Goal: Entertainment & Leisure: Consume media (video, audio)

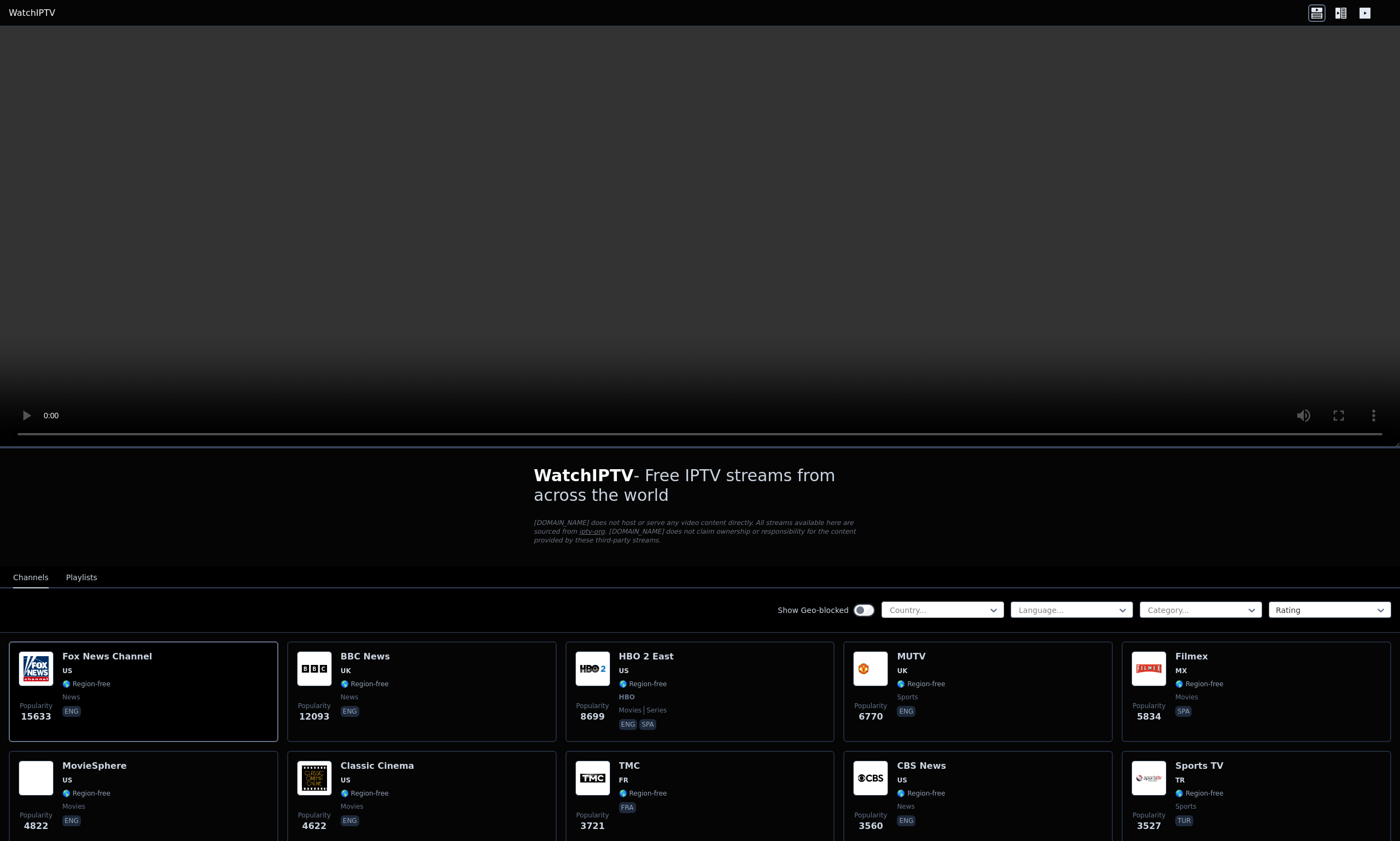
click at [965, 602] on div "Country..." at bounding box center [943, 610] width 123 height 16
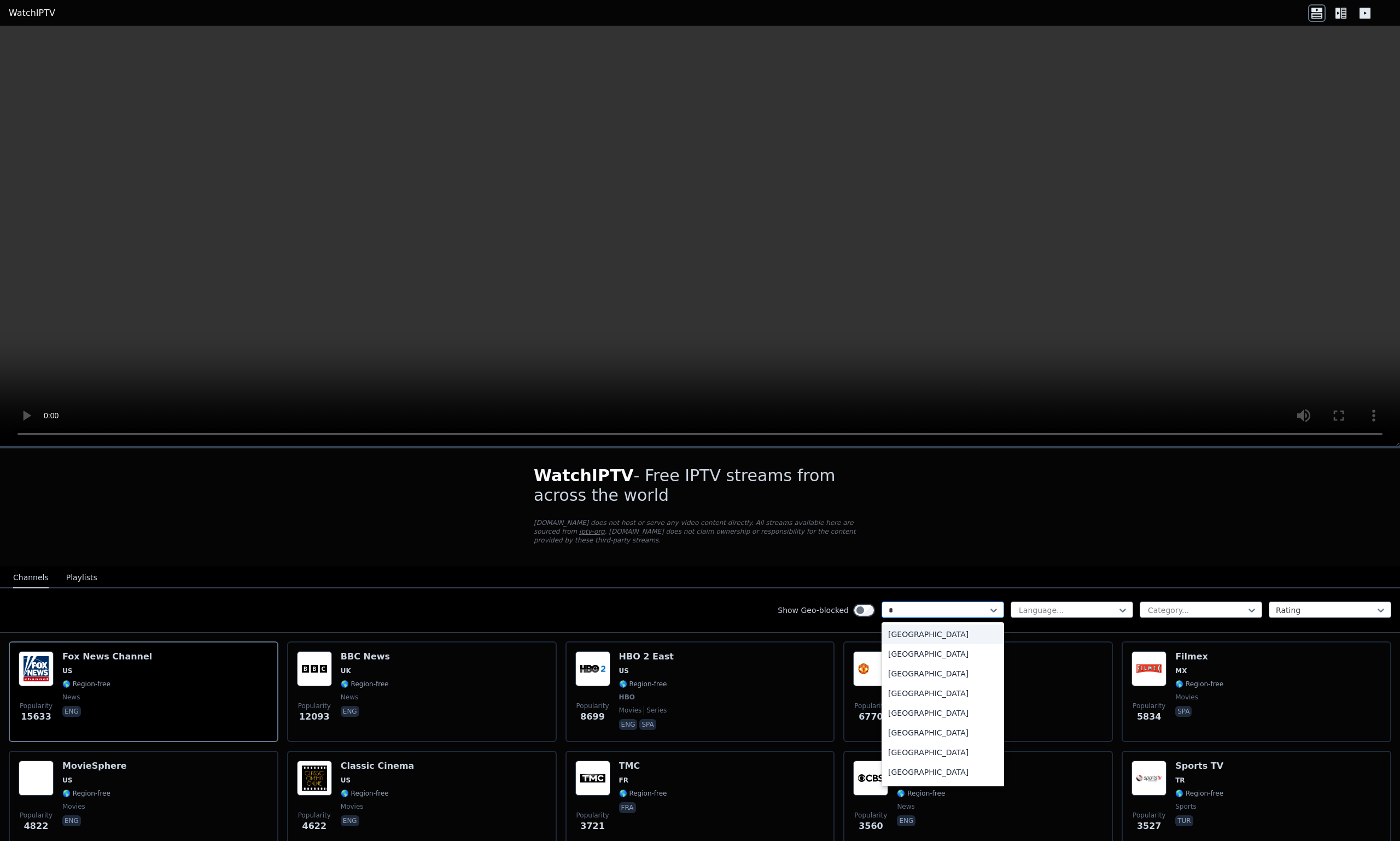
type input "**"
click at [921, 645] on div "[GEOGRAPHIC_DATA]" at bounding box center [943, 653] width 123 height 20
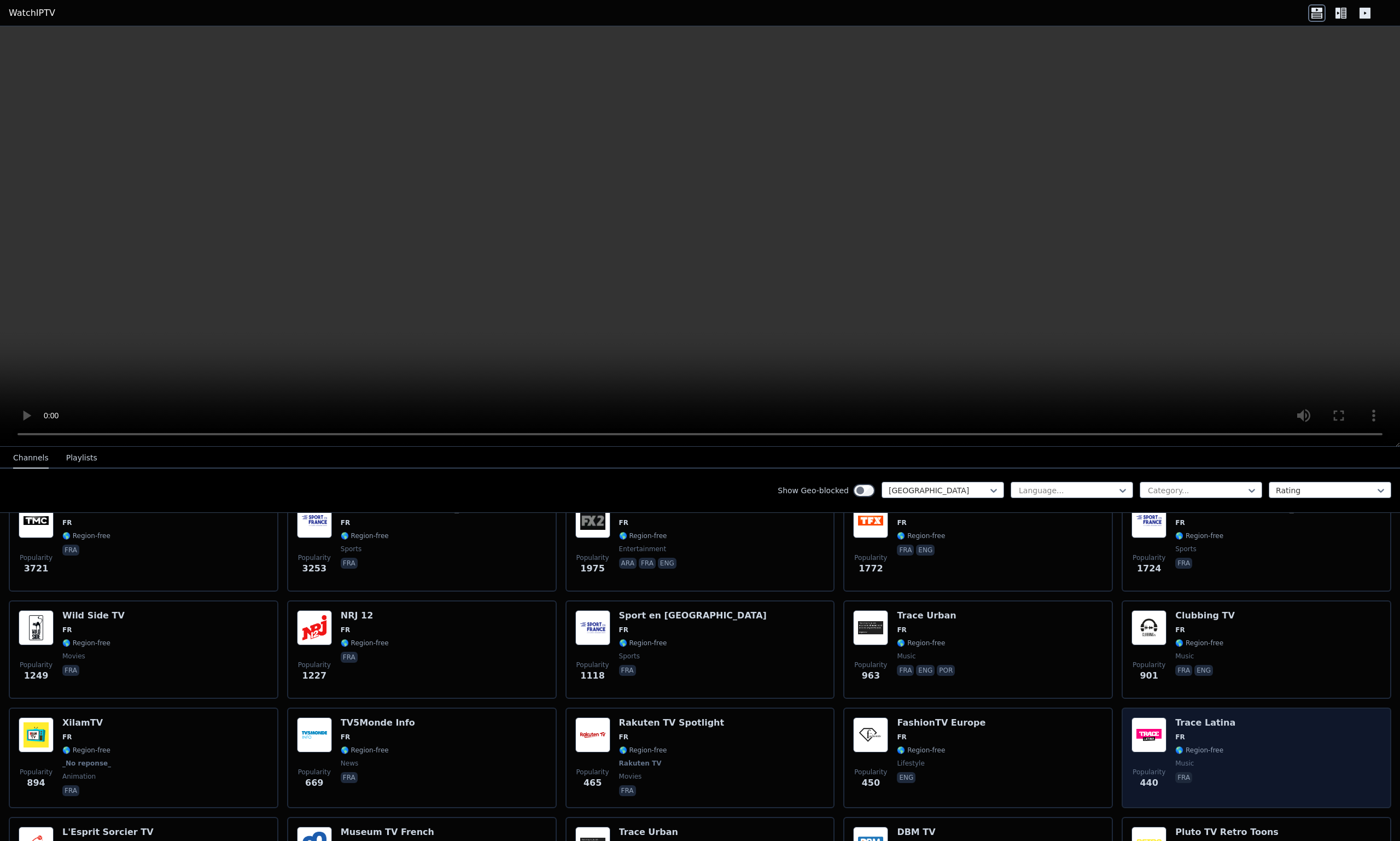
scroll to position [164, 0]
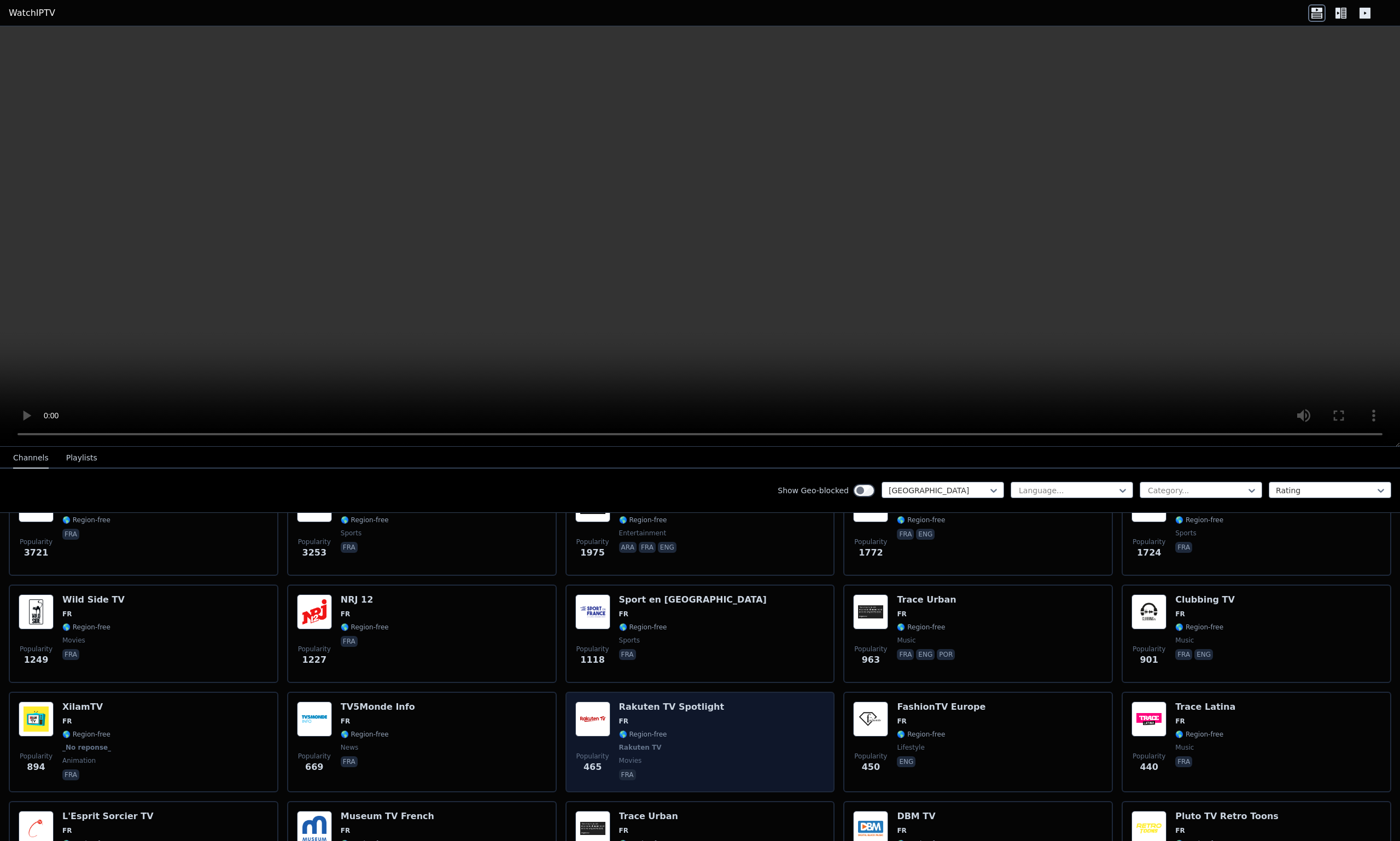
click at [697, 730] on span "🌎 Region-free" at bounding box center [671, 734] width 106 height 9
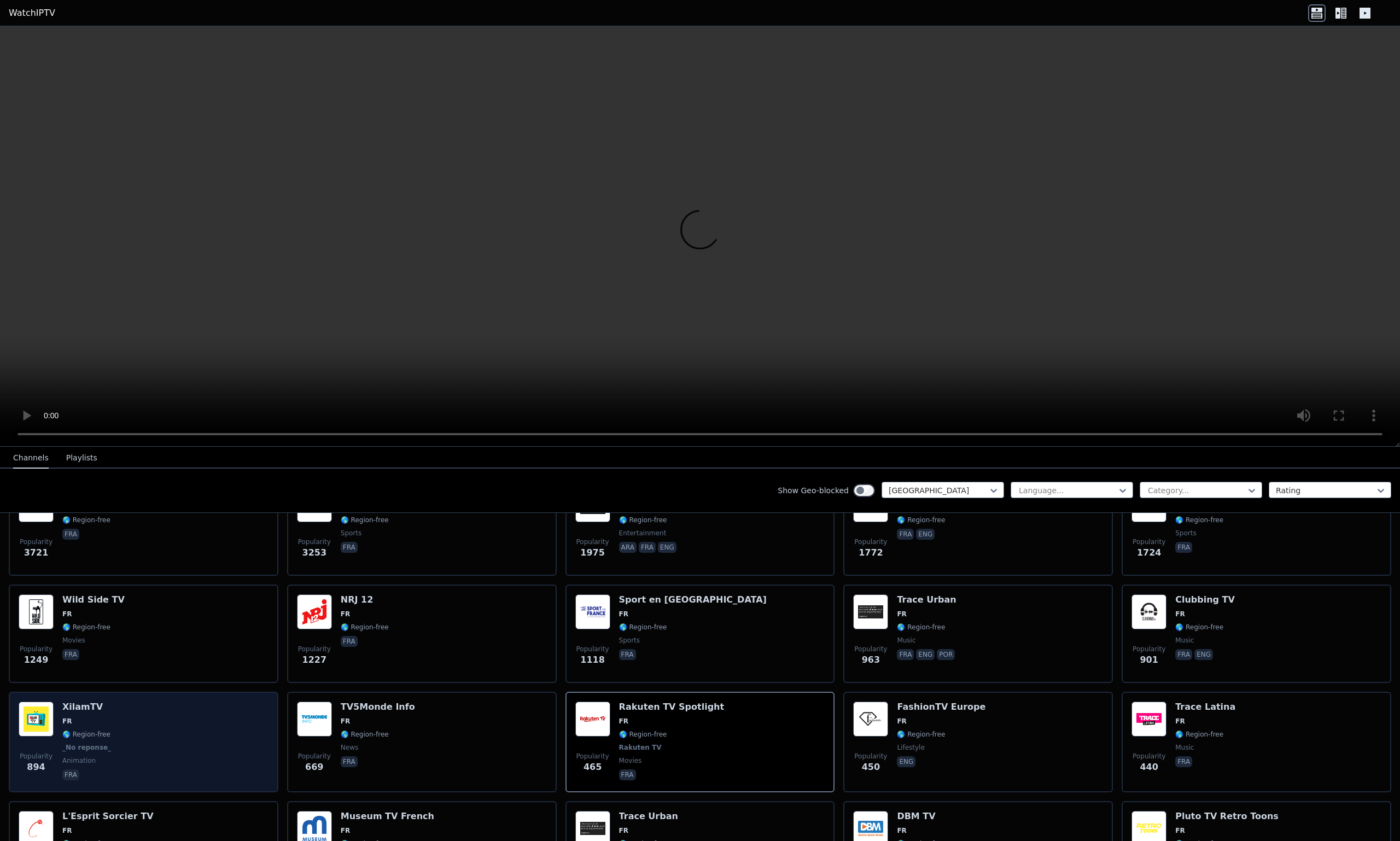
scroll to position [219, 0]
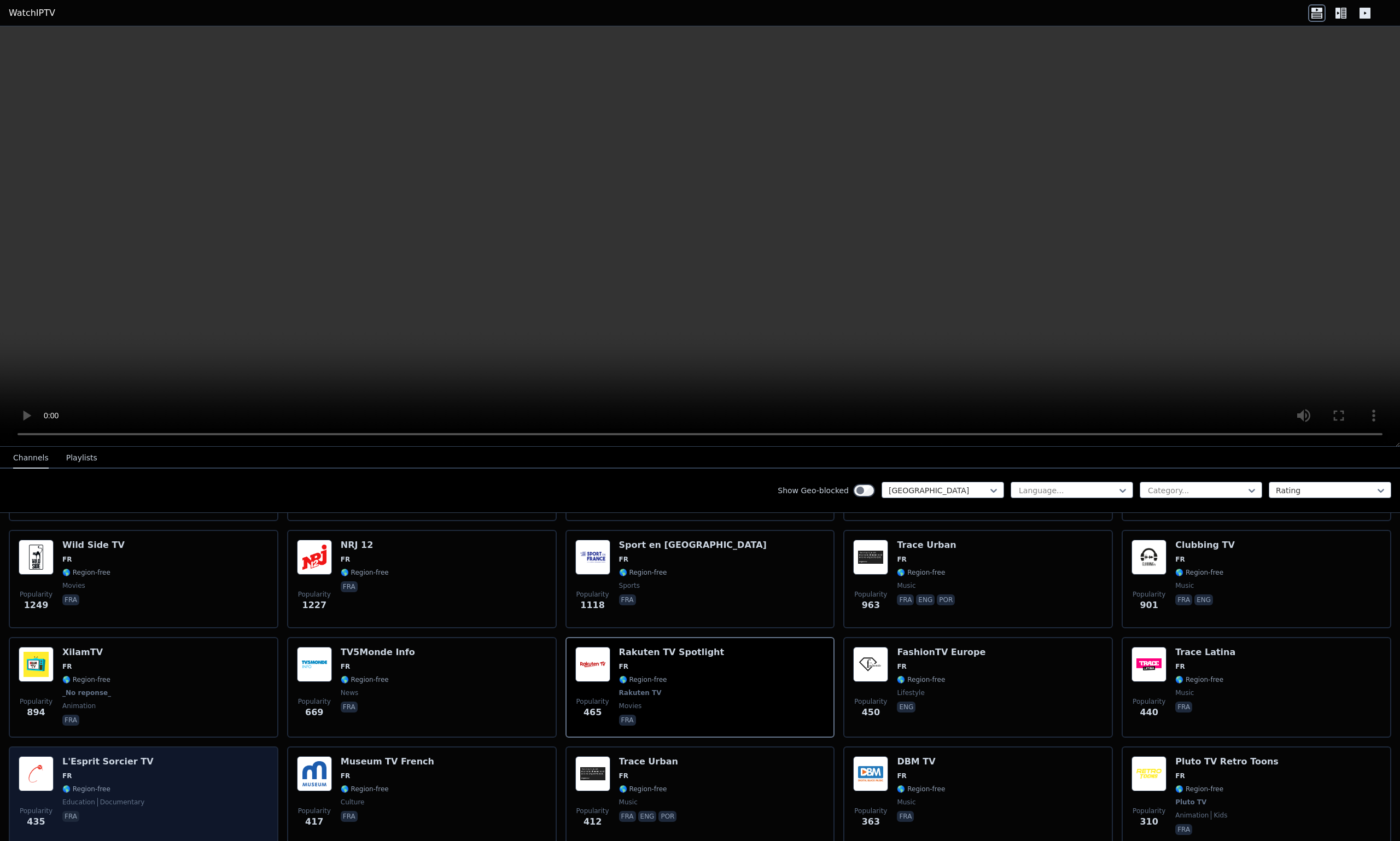
click at [162, 768] on div "Popularity 435 L'Esprit Sorcier TV FR 🌎 Region-free education documentary fra" at bounding box center [143, 796] width 250 height 81
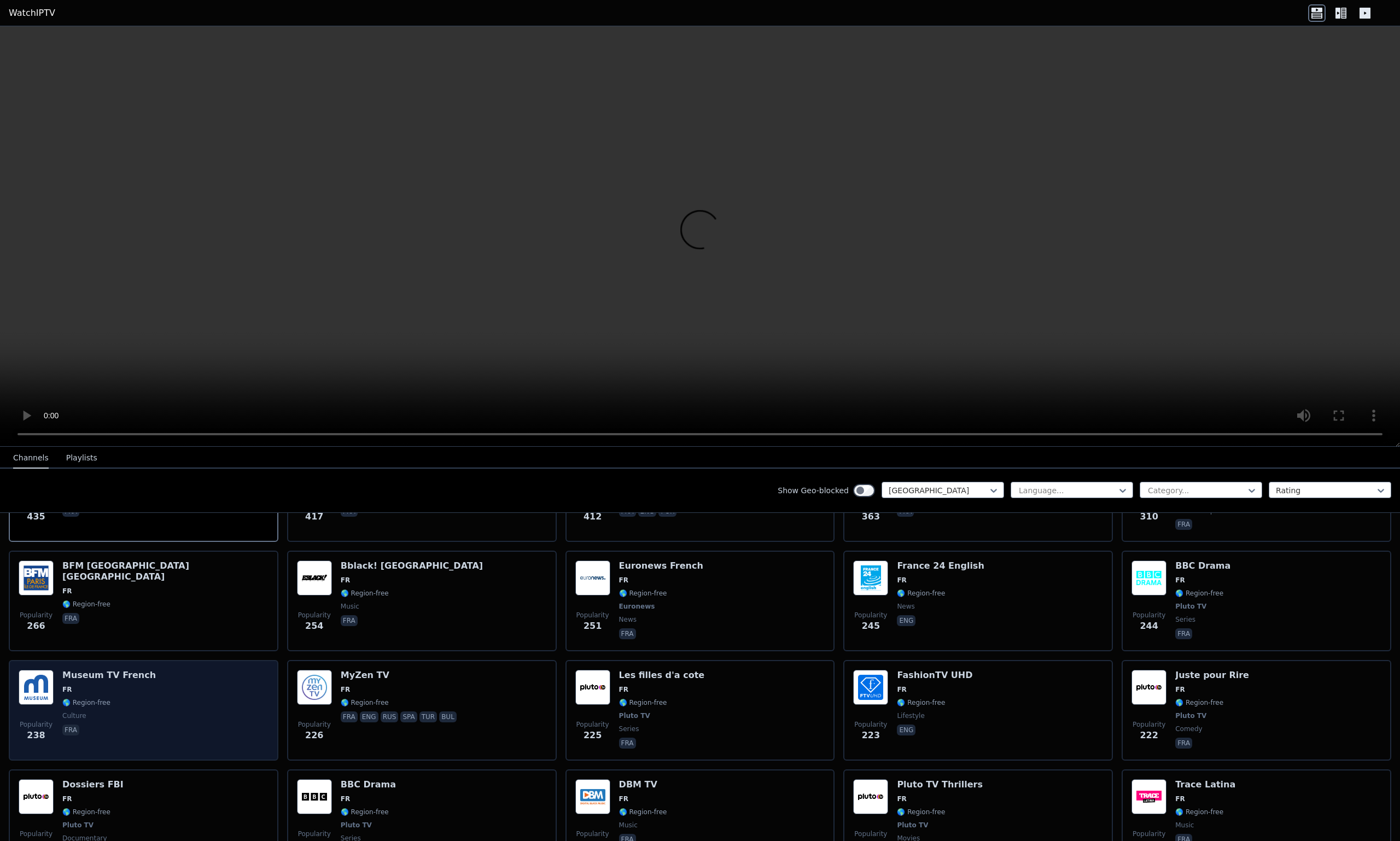
scroll to position [546, 0]
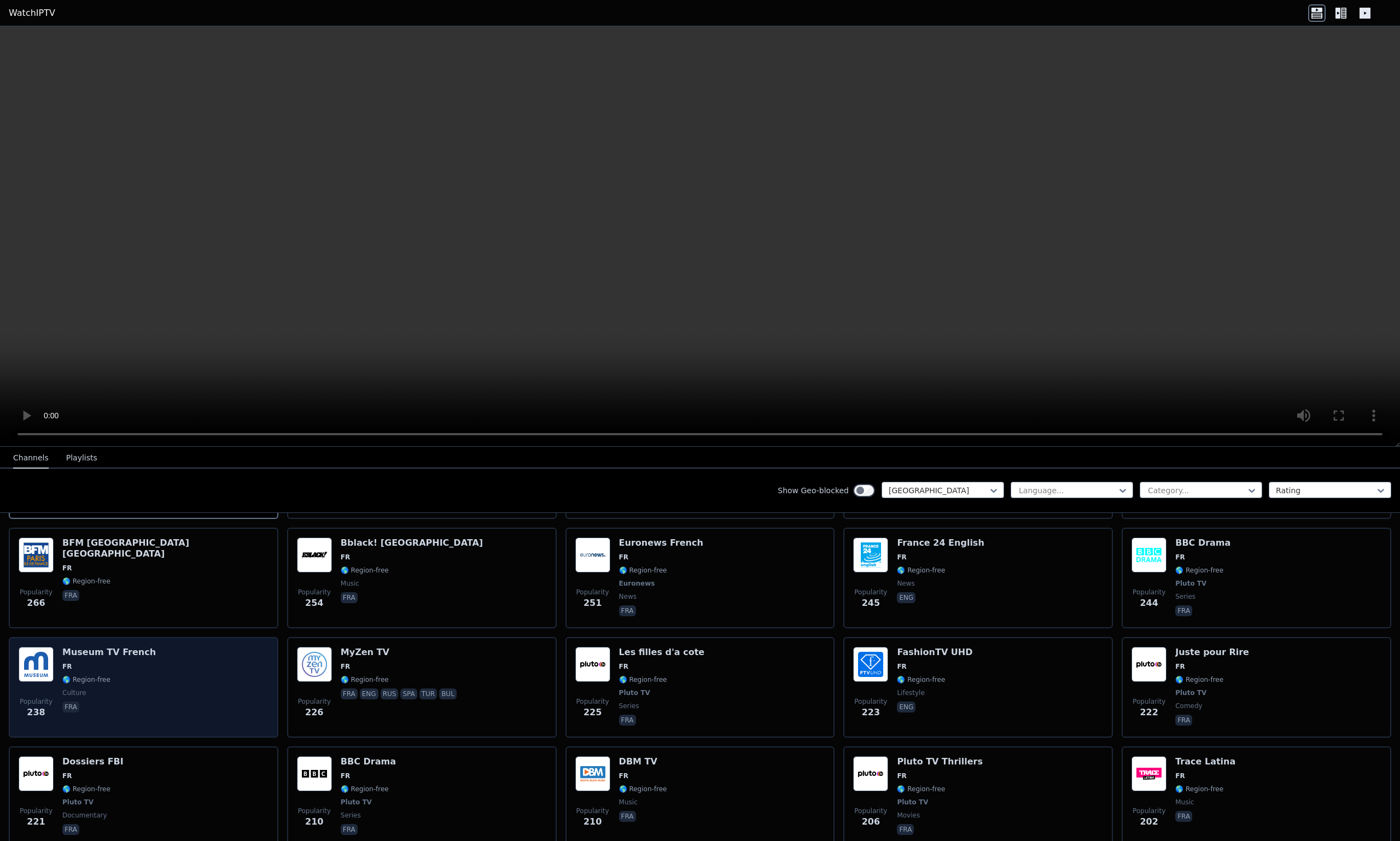
click at [189, 688] on div "Popularity 238 Museum TV French FR 🌎 Region-free culture fra" at bounding box center [143, 687] width 250 height 81
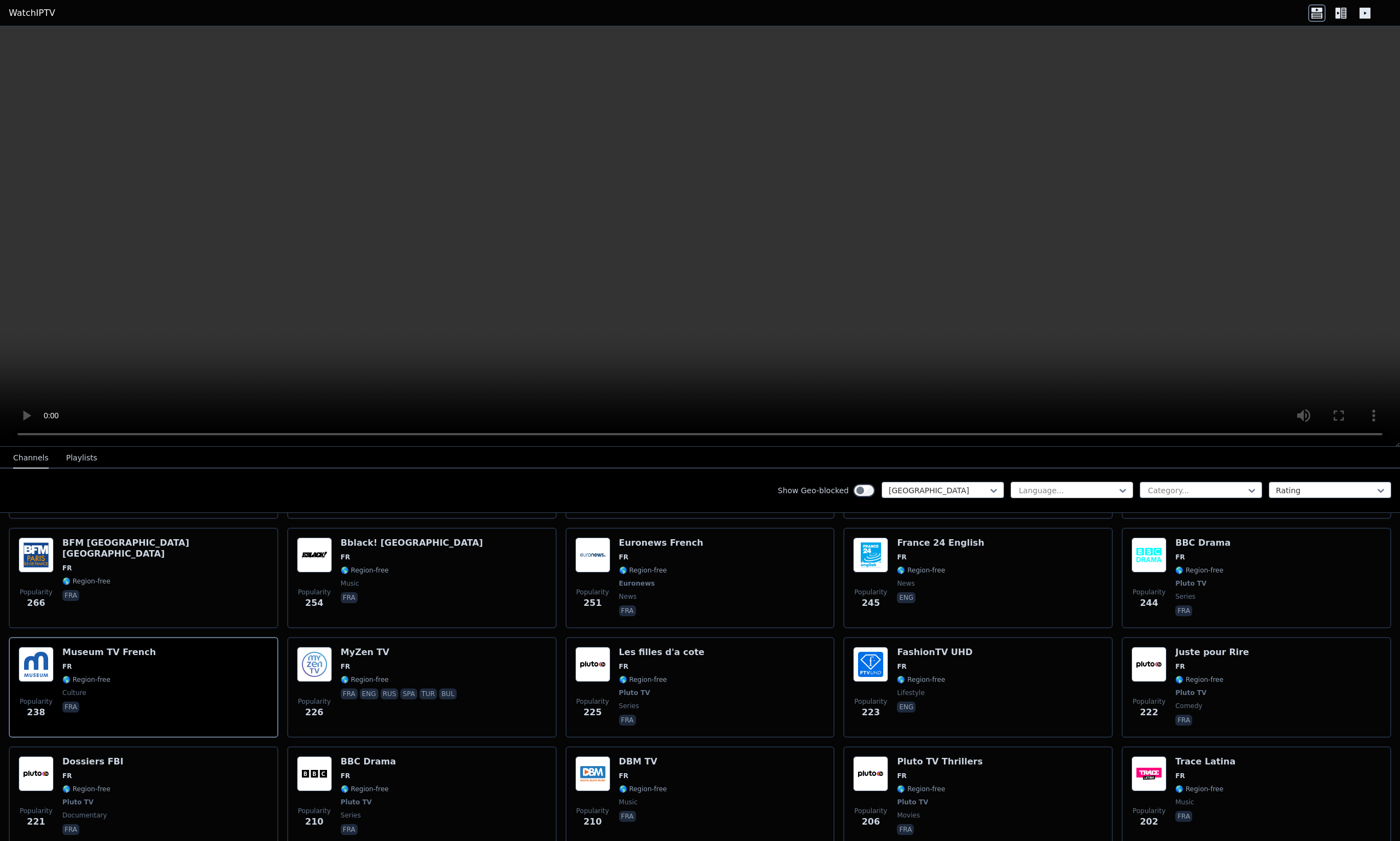
click at [1054, 492] on div at bounding box center [1067, 490] width 100 height 11
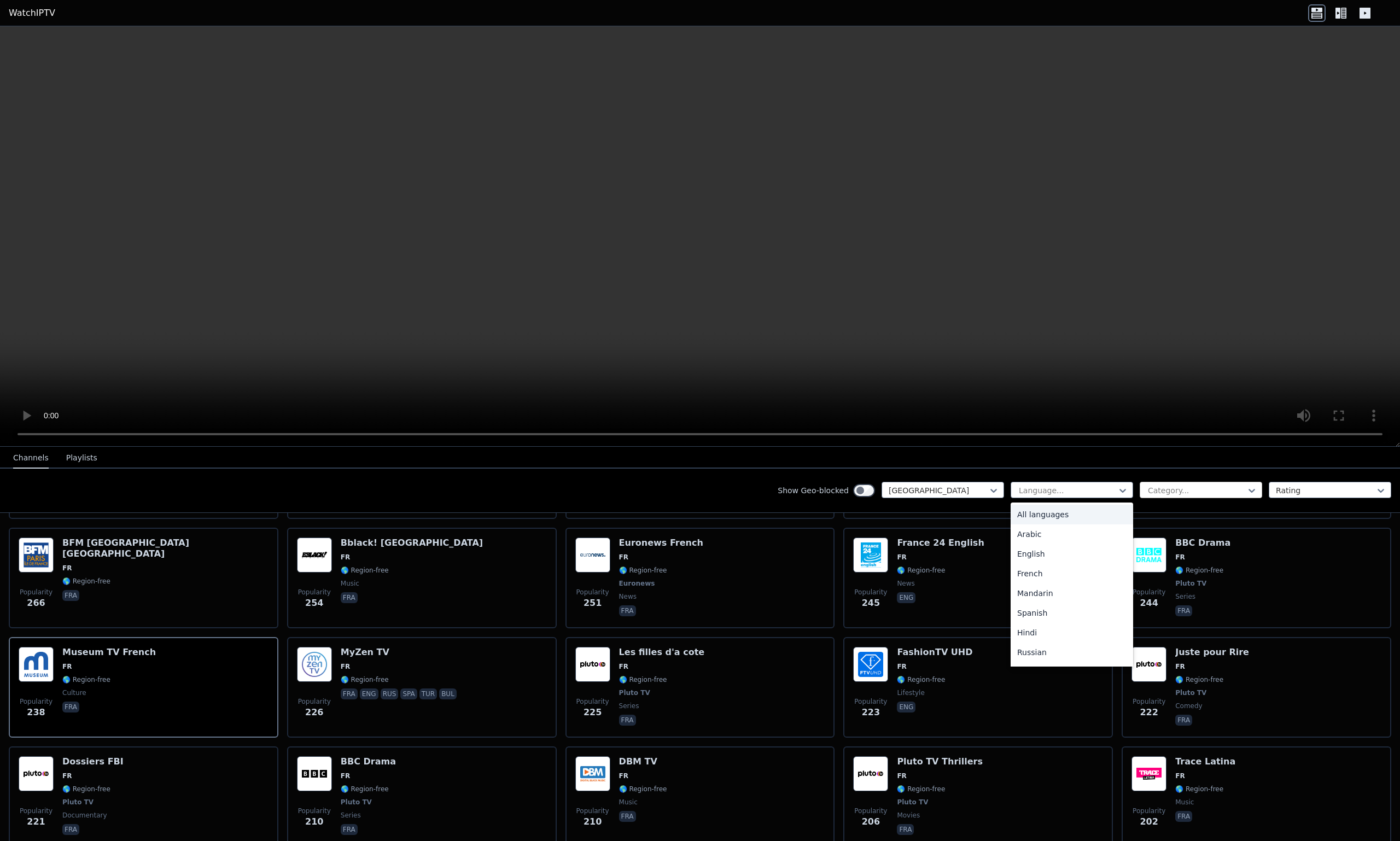
click at [1177, 492] on div at bounding box center [1197, 490] width 100 height 11
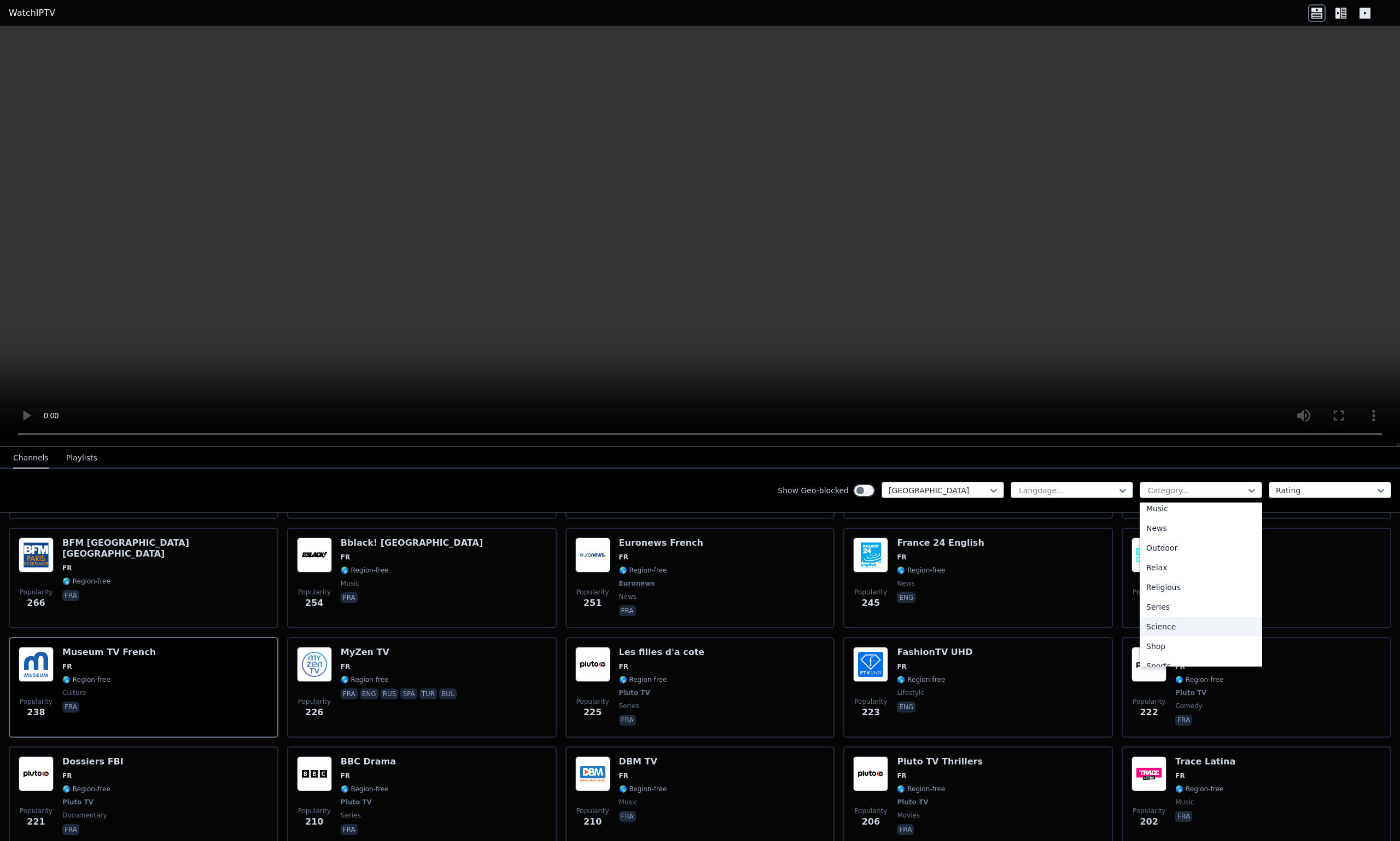
scroll to position [328, 0]
click at [1179, 653] on div "Sports" at bounding box center [1201, 658] width 123 height 20
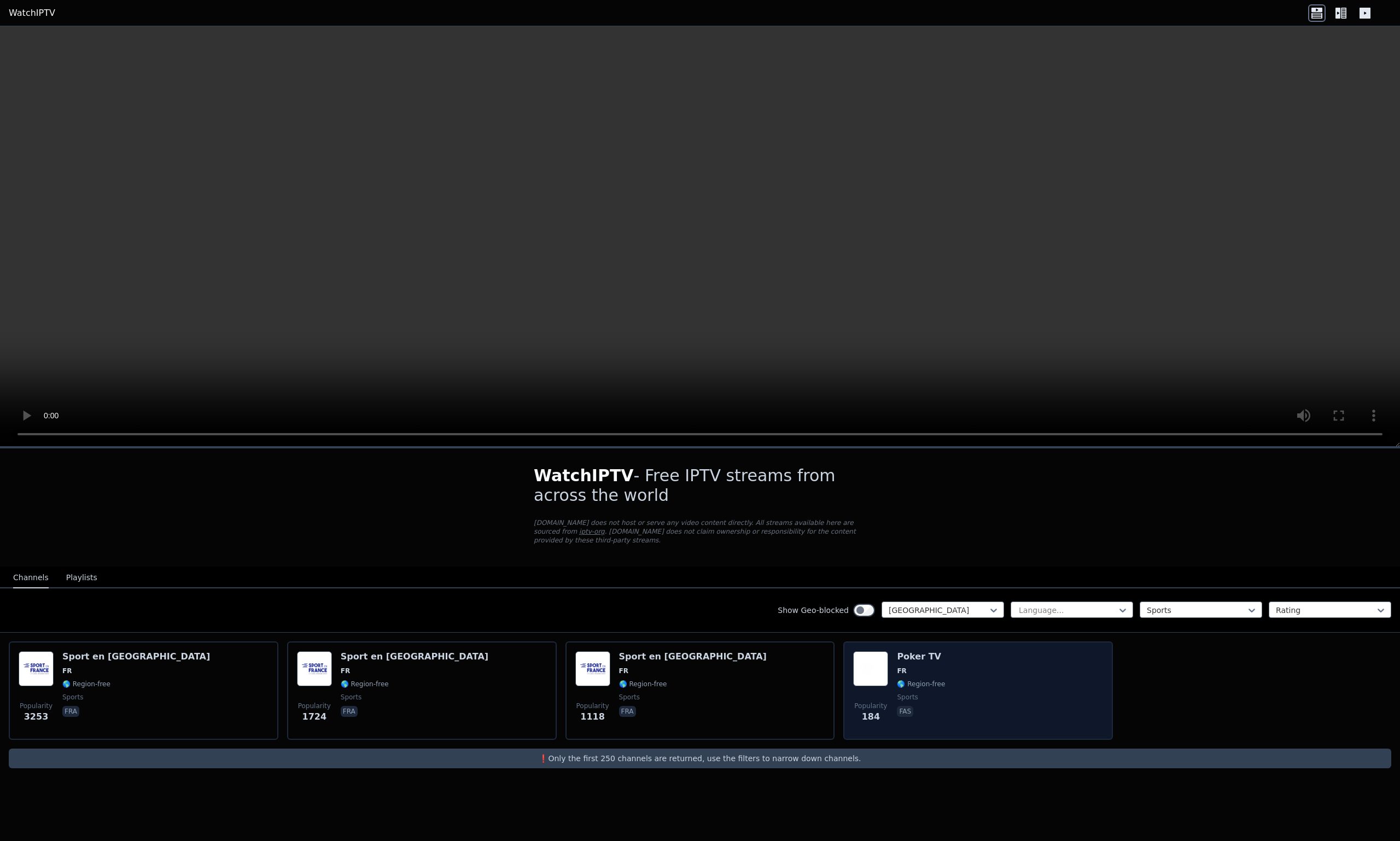
click at [1035, 689] on div "Popularity 184 Poker TV FR 🌎 Region-free sports fas" at bounding box center [978, 690] width 250 height 78
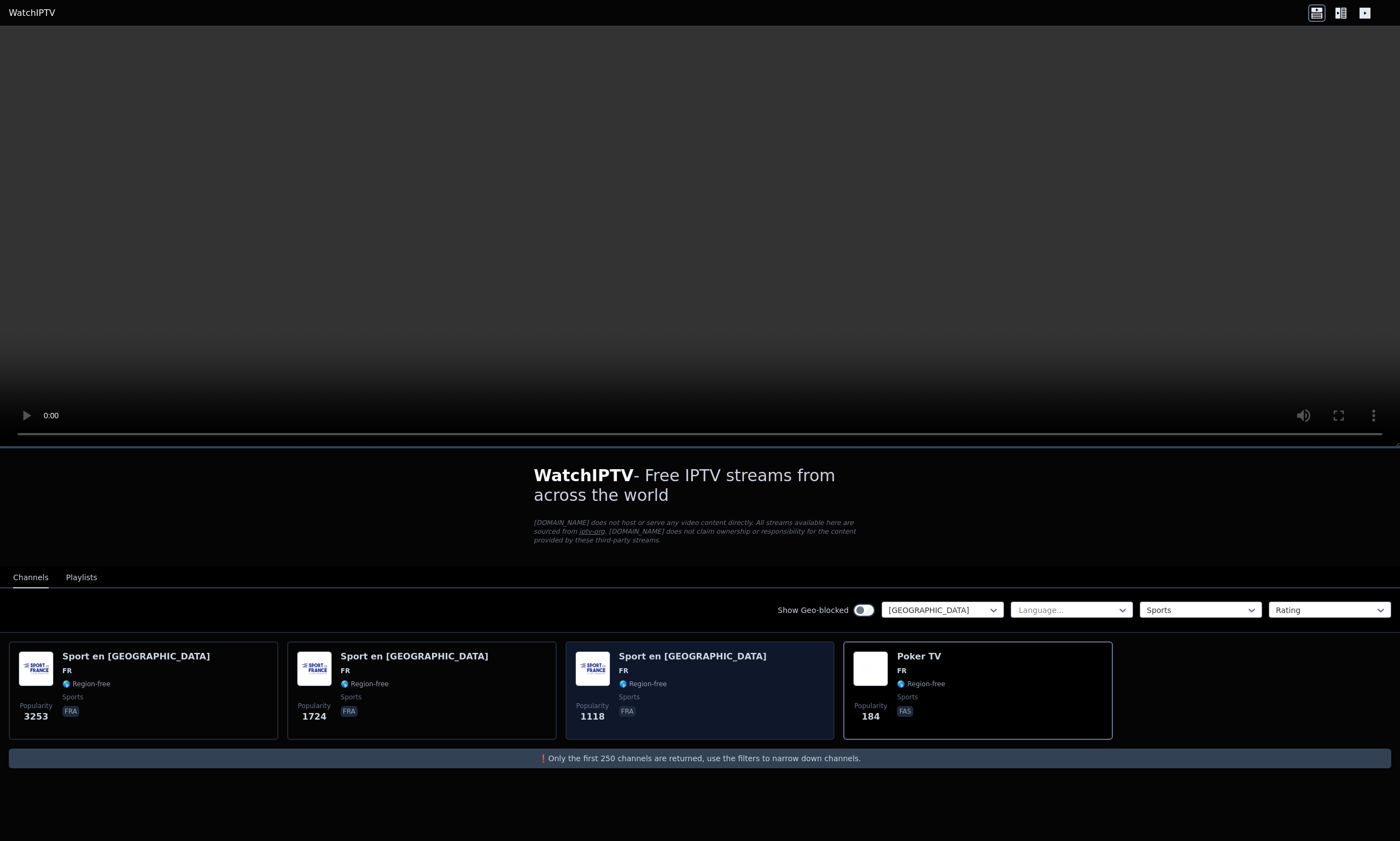
click at [737, 688] on div "Popularity 1118 Sport en [GEOGRAPHIC_DATA] FR 🌎 Region-free sports fra" at bounding box center [700, 690] width 250 height 78
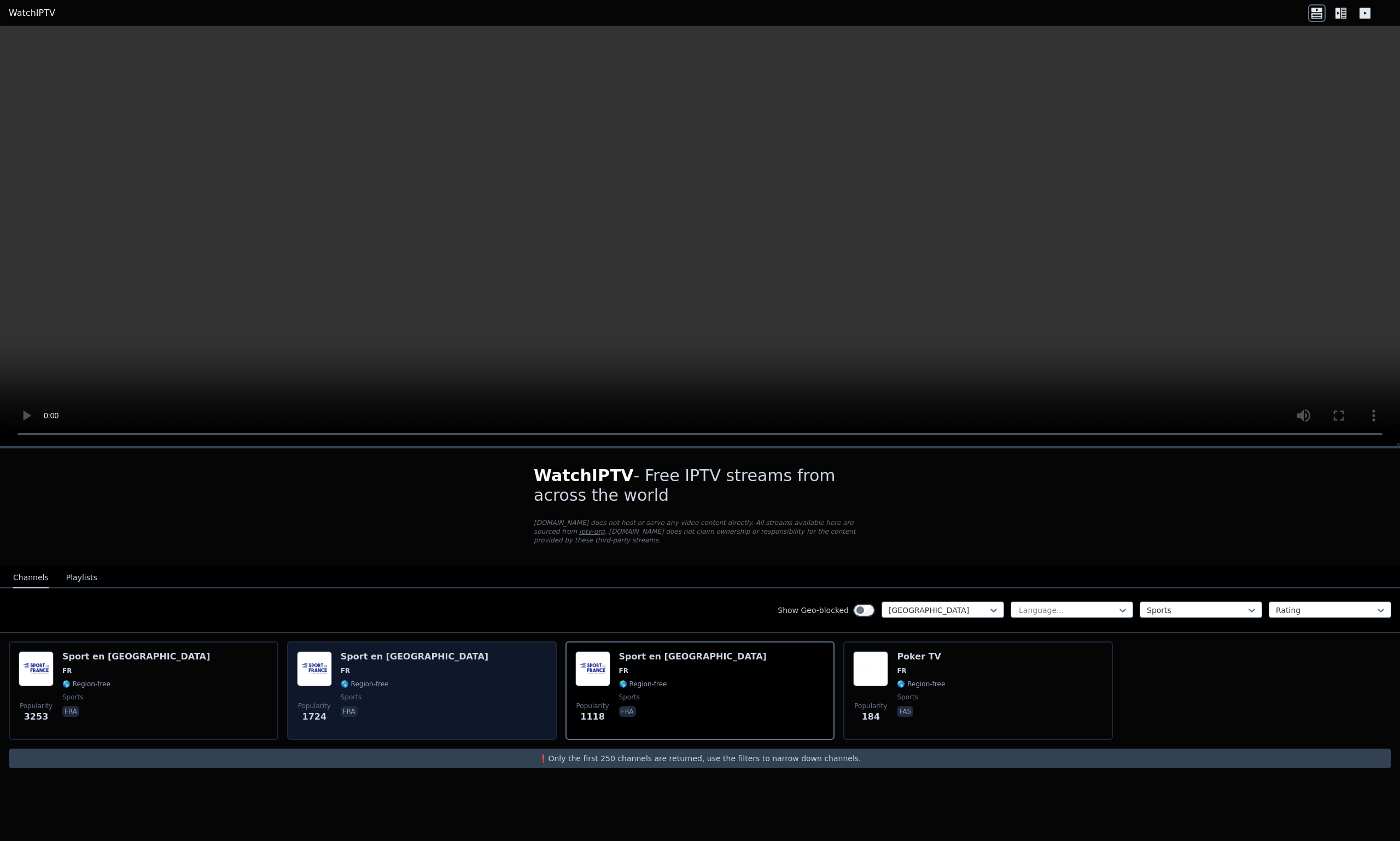
click at [437, 693] on div "Popularity 1724 Sport en [GEOGRAPHIC_DATA] FR 🌎 Region-free sports fra" at bounding box center [422, 690] width 250 height 78
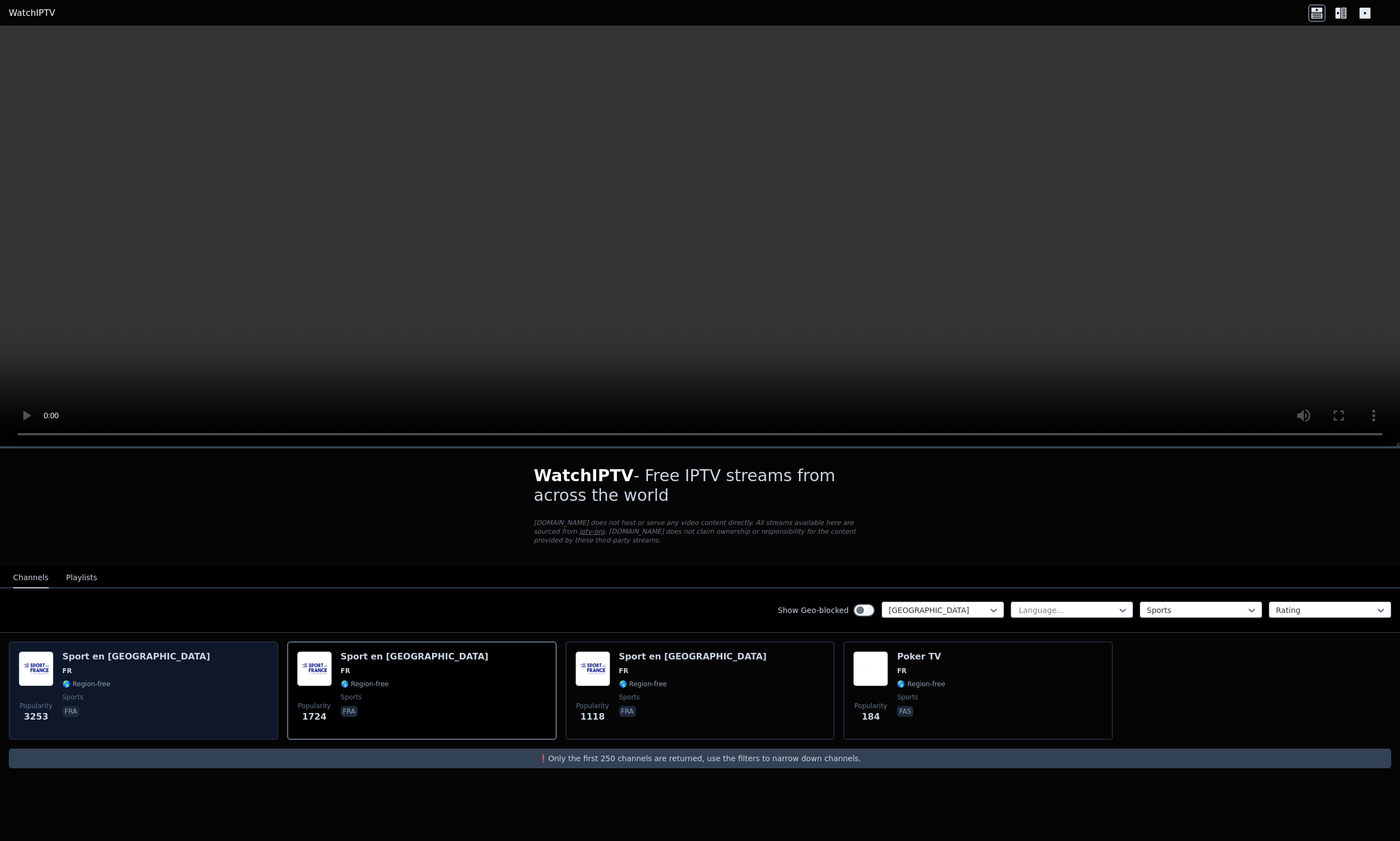
click at [183, 698] on div "Popularity 3253 Sport en [GEOGRAPHIC_DATA] FR 🌎 Region-free sports fra" at bounding box center [143, 690] width 250 height 78
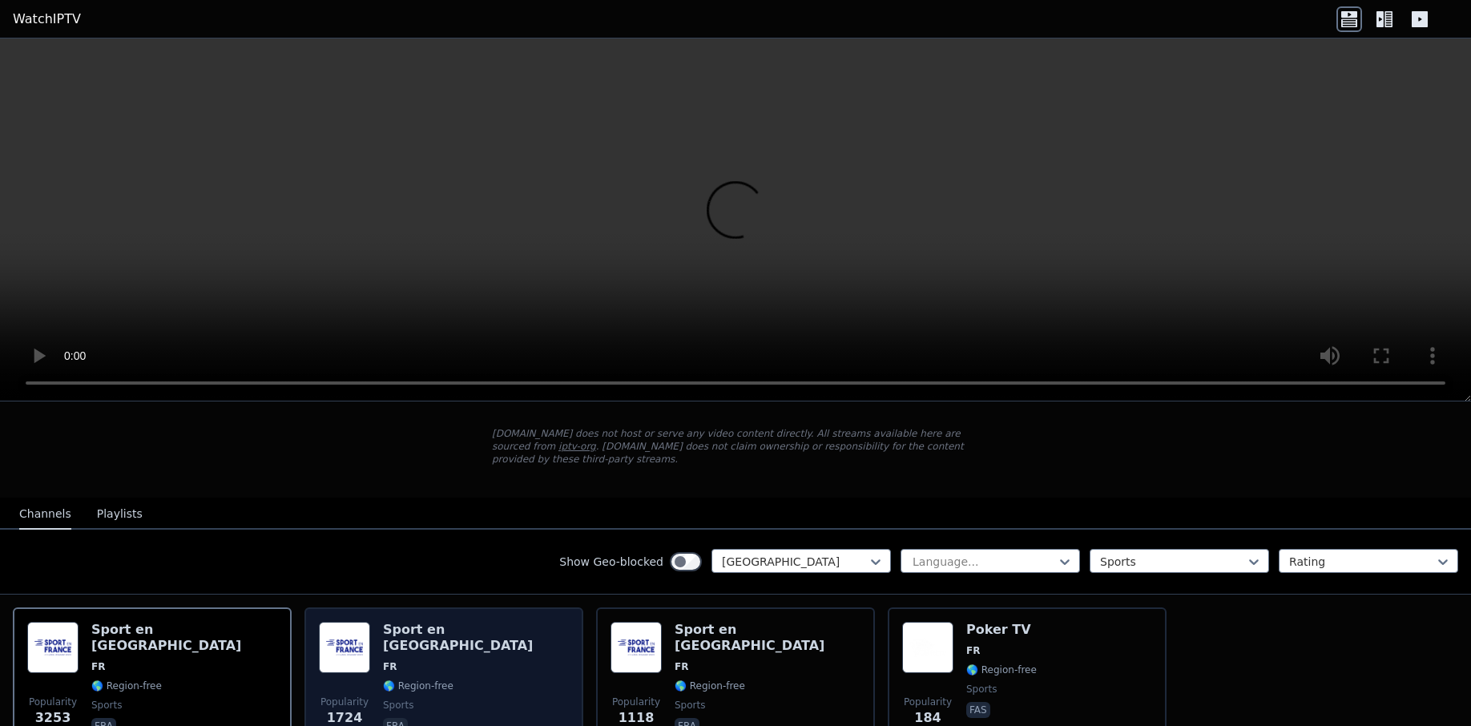
scroll to position [159, 0]
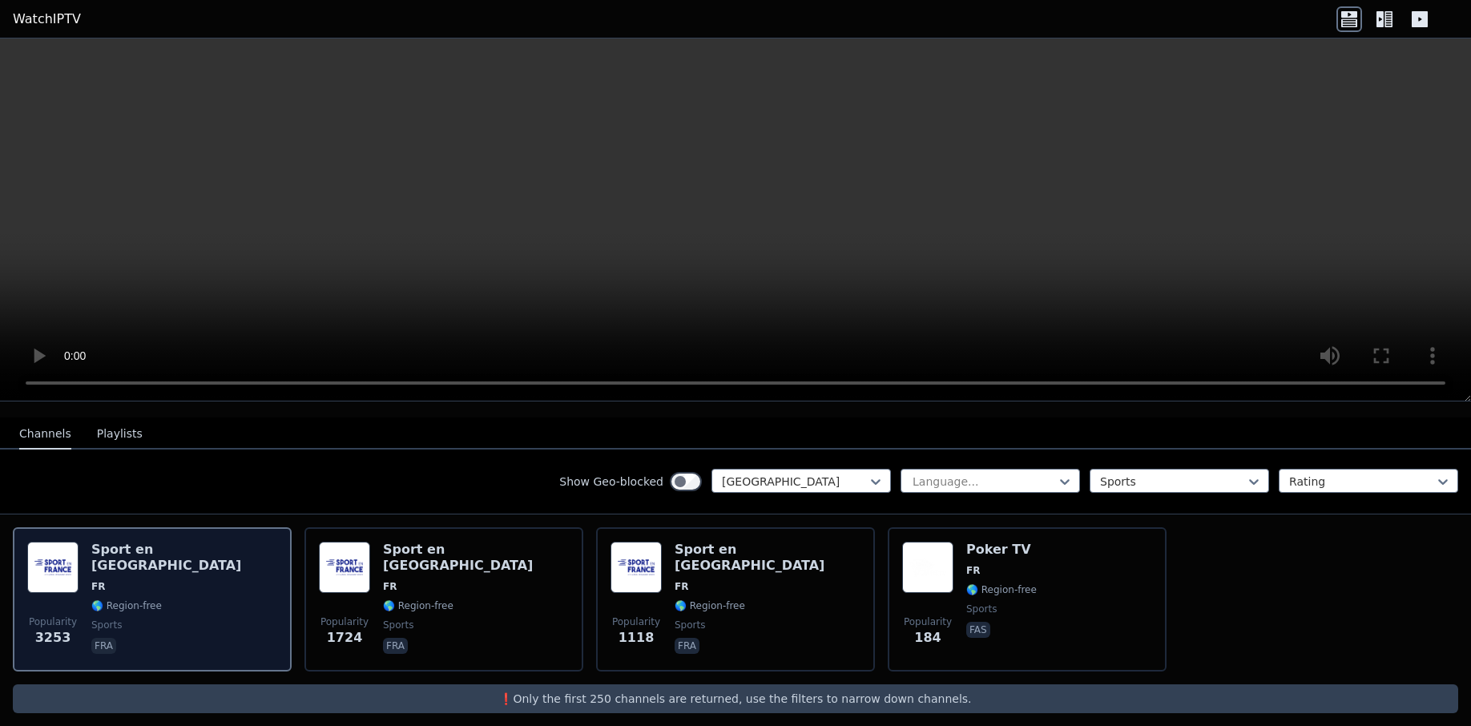
click at [138, 619] on span "sports" at bounding box center [184, 625] width 186 height 13
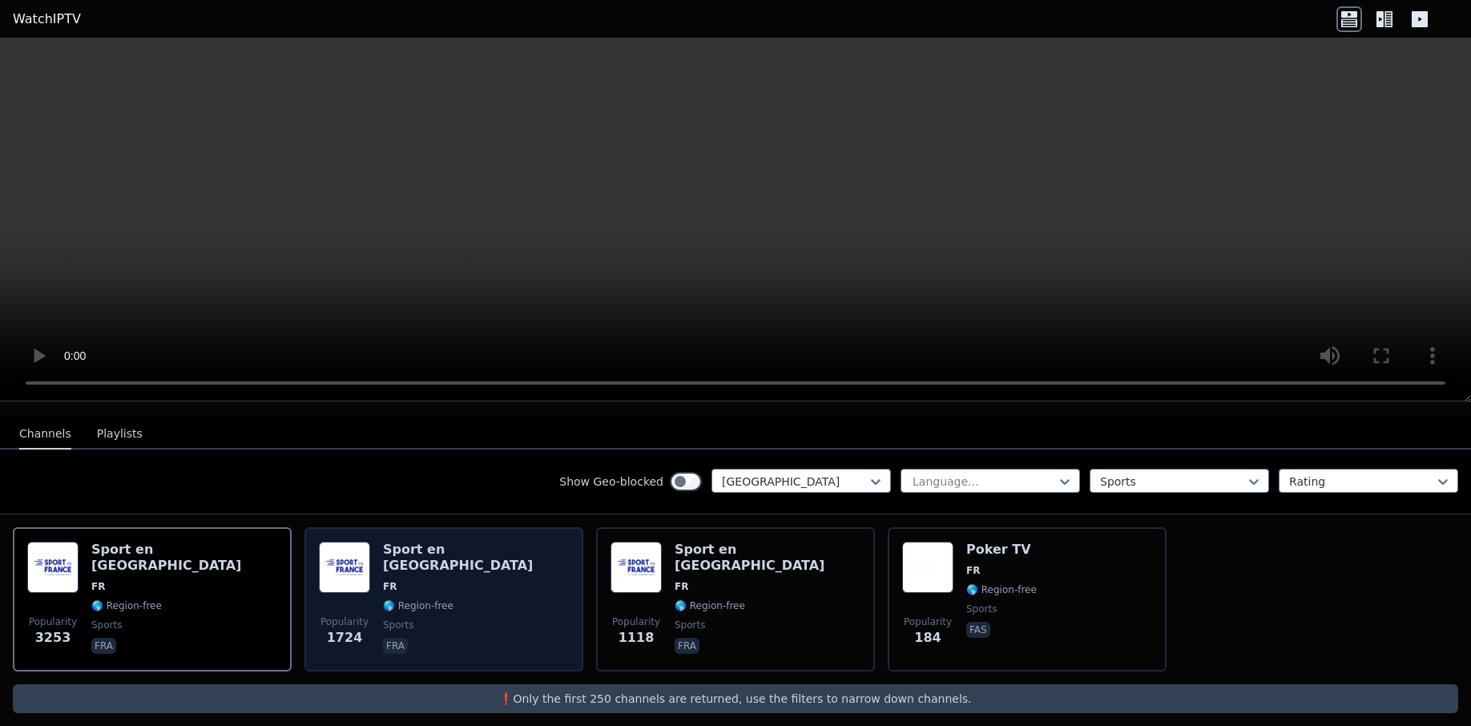
click at [459, 619] on span "sports" at bounding box center [476, 625] width 186 height 13
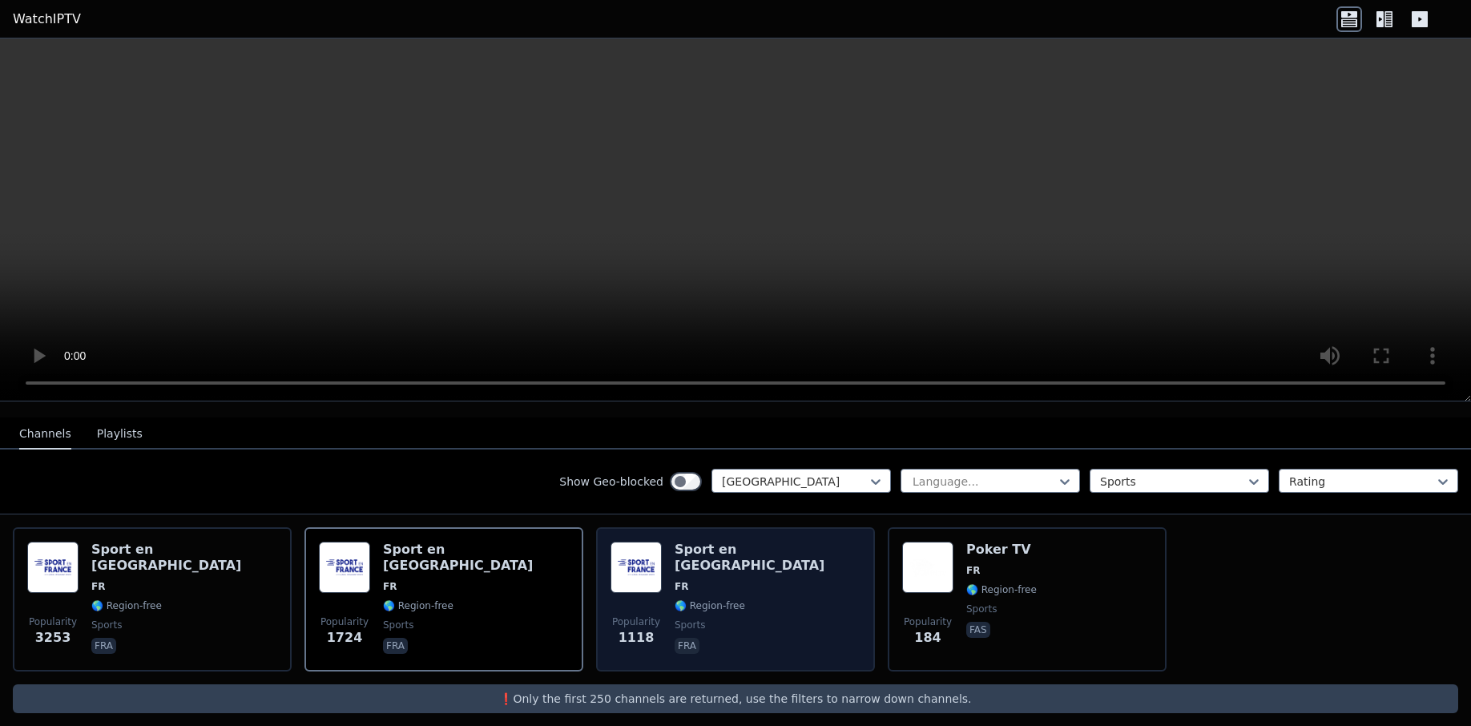
click at [753, 586] on div "Sport en [GEOGRAPHIC_DATA] FR 🌎 Region-free sports fra" at bounding box center [768, 599] width 186 height 115
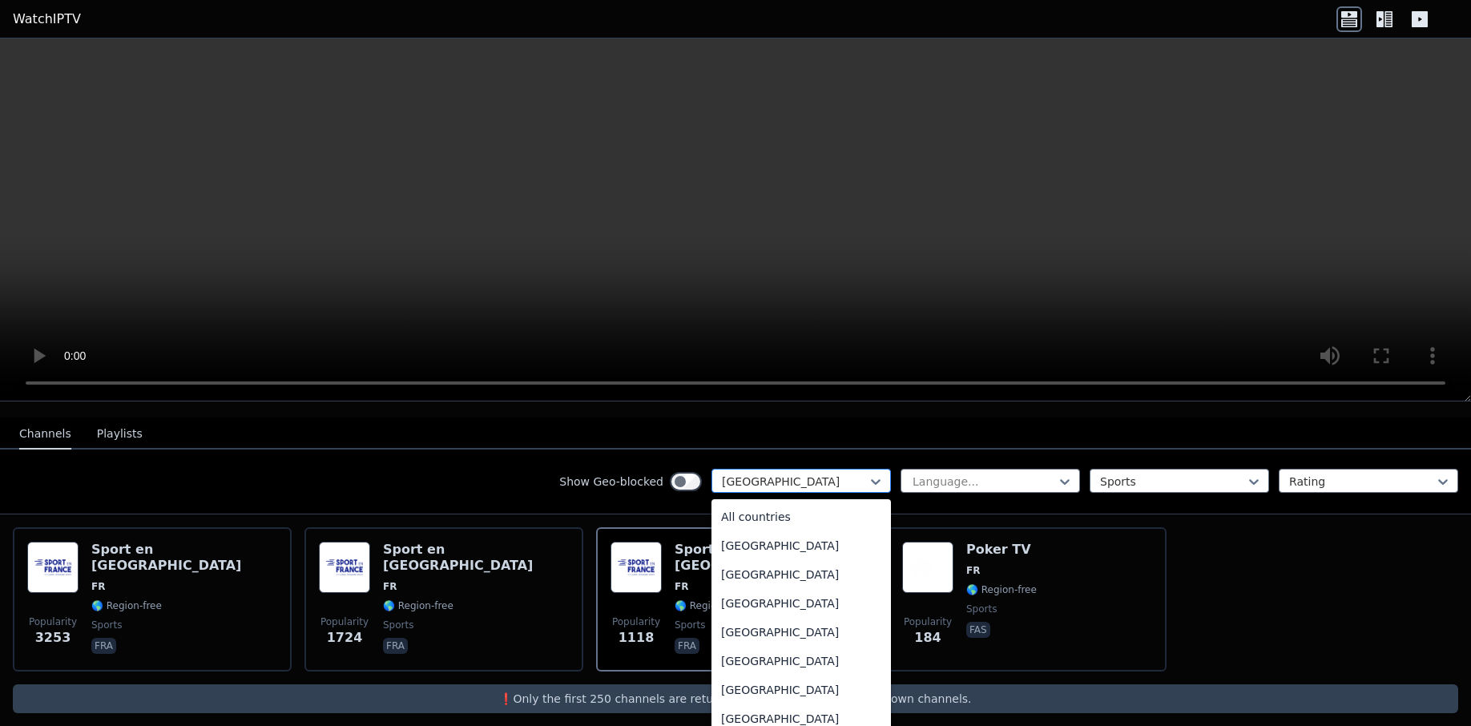
click at [778, 474] on div at bounding box center [795, 482] width 146 height 16
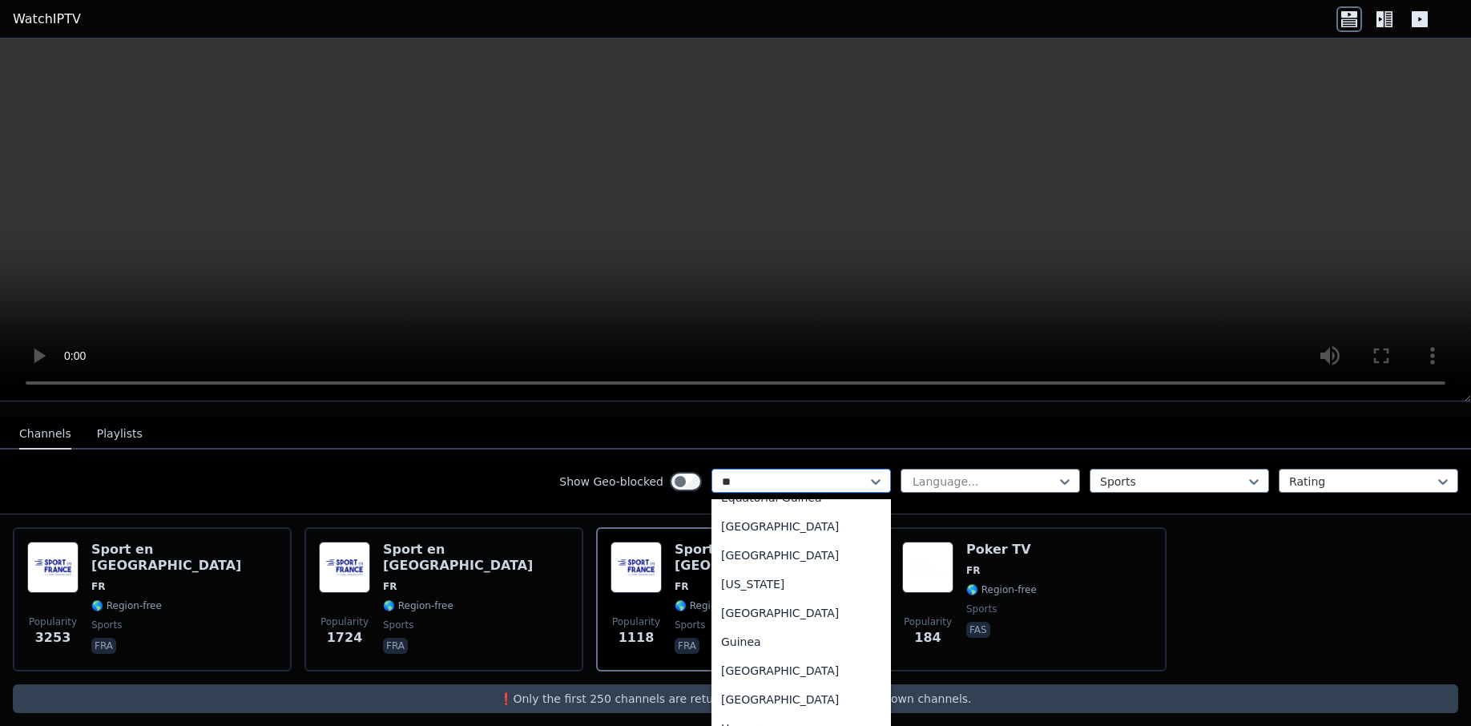
scroll to position [0, 0]
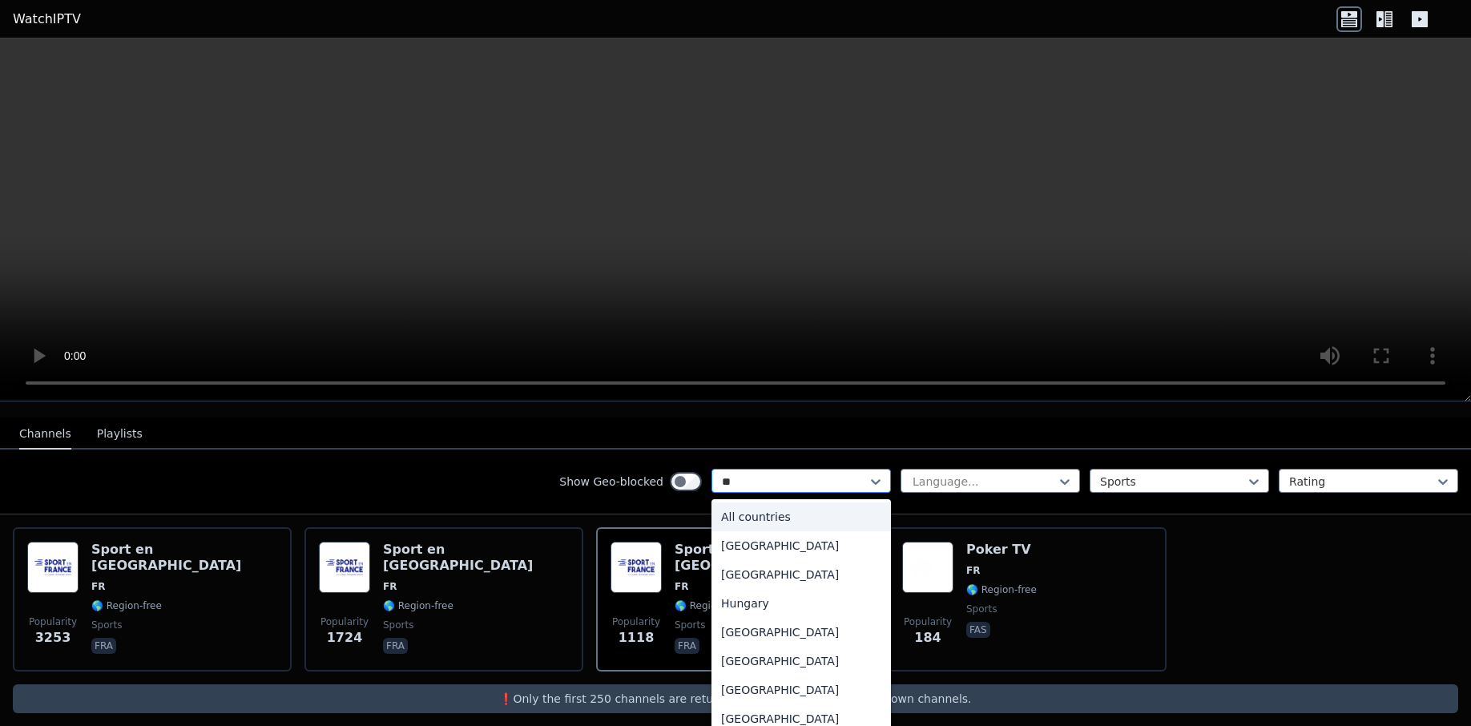
type input "***"
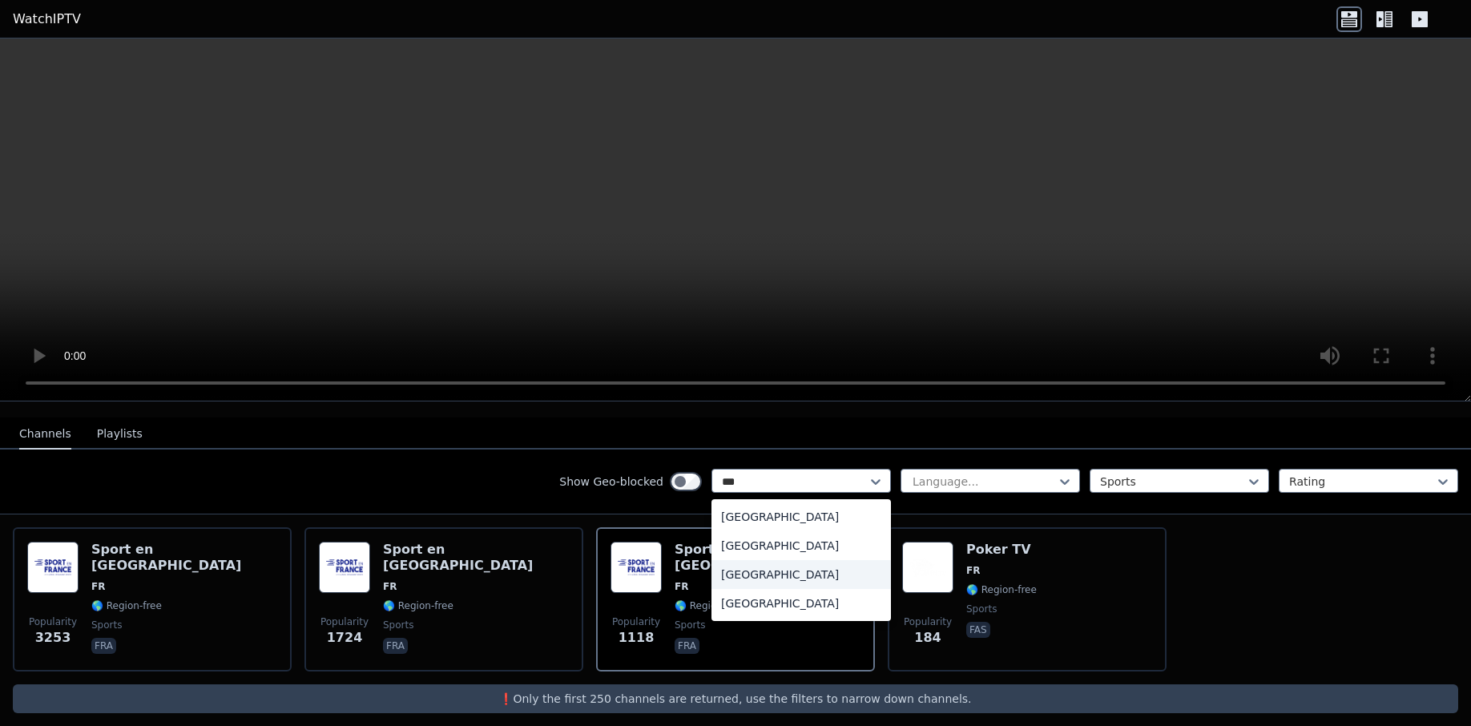
click at [781, 564] on div "[GEOGRAPHIC_DATA]" at bounding box center [802, 574] width 180 height 29
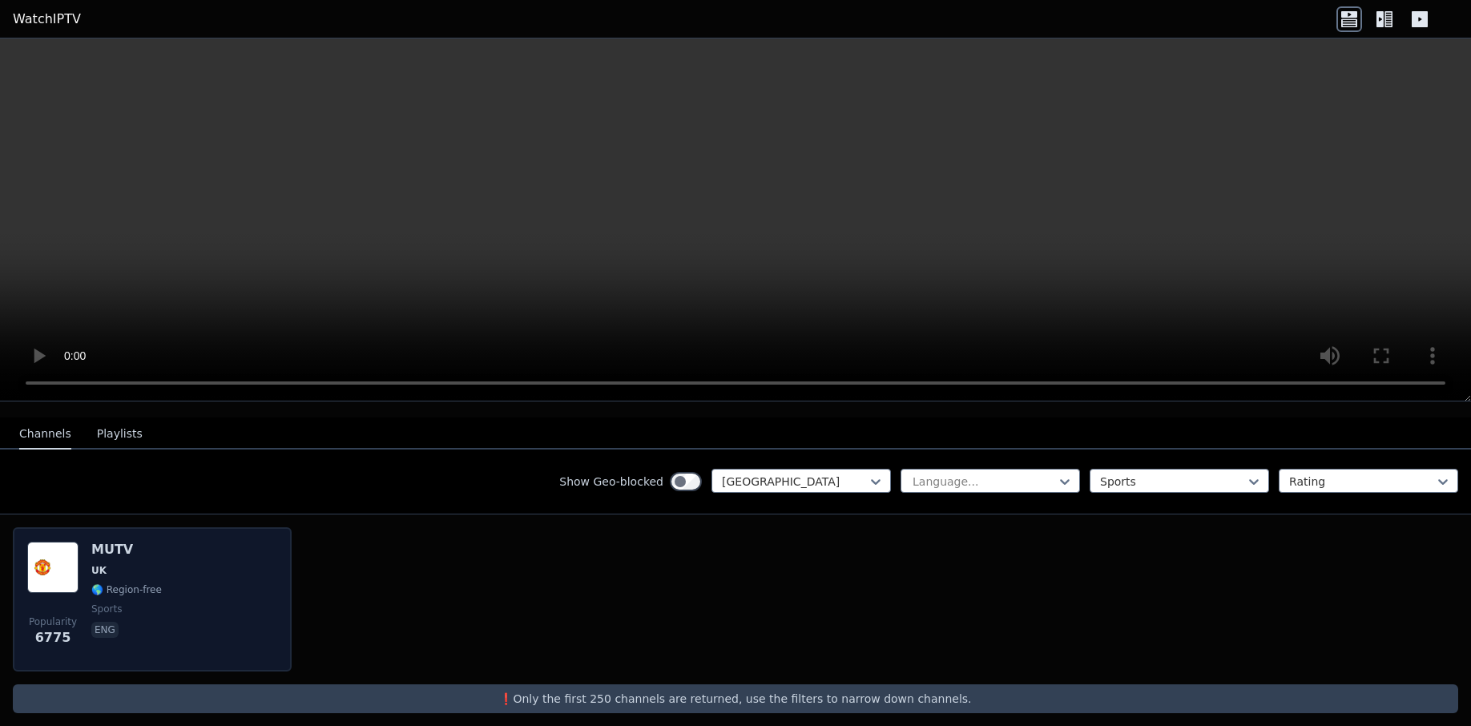
click at [130, 564] on span "UK" at bounding box center [126, 570] width 71 height 13
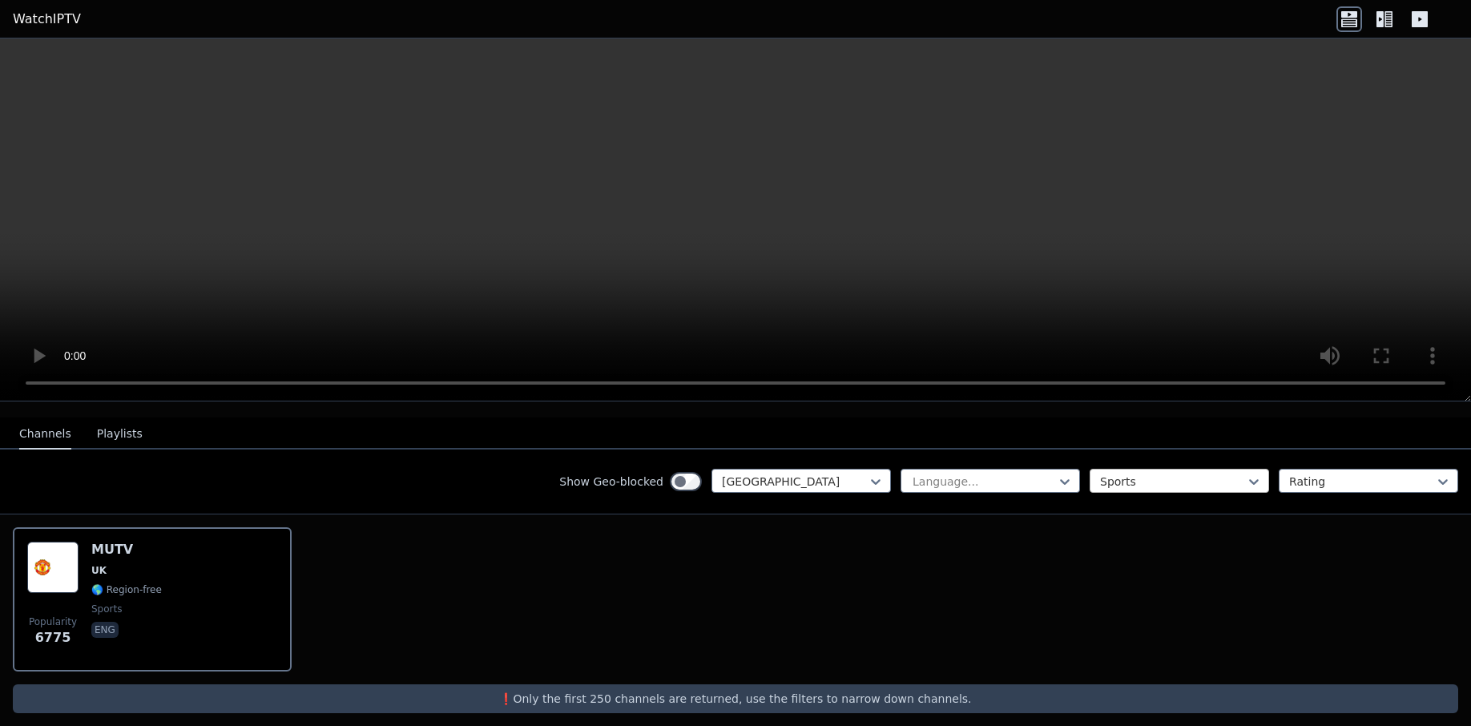
click at [1190, 469] on div "Sports" at bounding box center [1180, 481] width 180 height 24
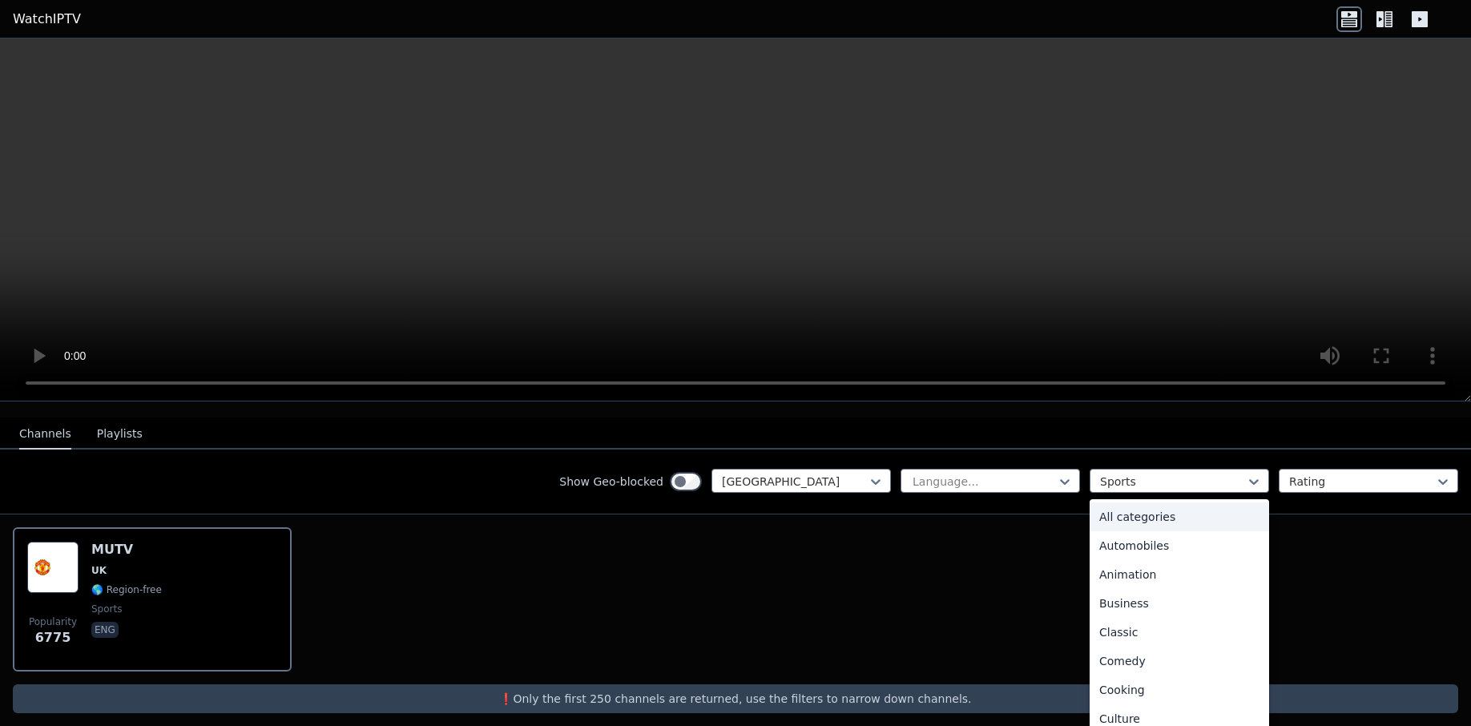
click at [1136, 514] on div "All categories" at bounding box center [1180, 517] width 180 height 29
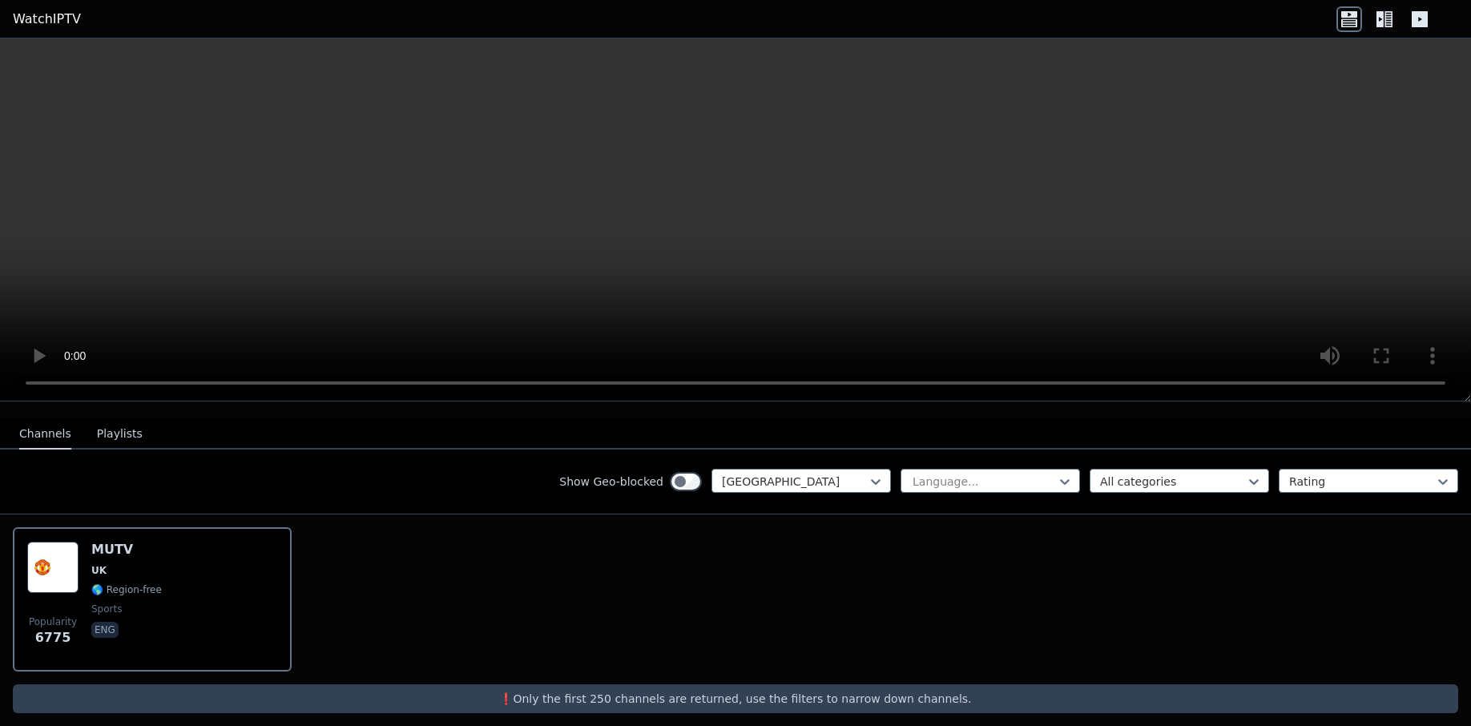
click at [514, 465] on div "Show Geo-blocked [GEOGRAPHIC_DATA] Language... option All categories, selected.…" at bounding box center [735, 482] width 1471 height 65
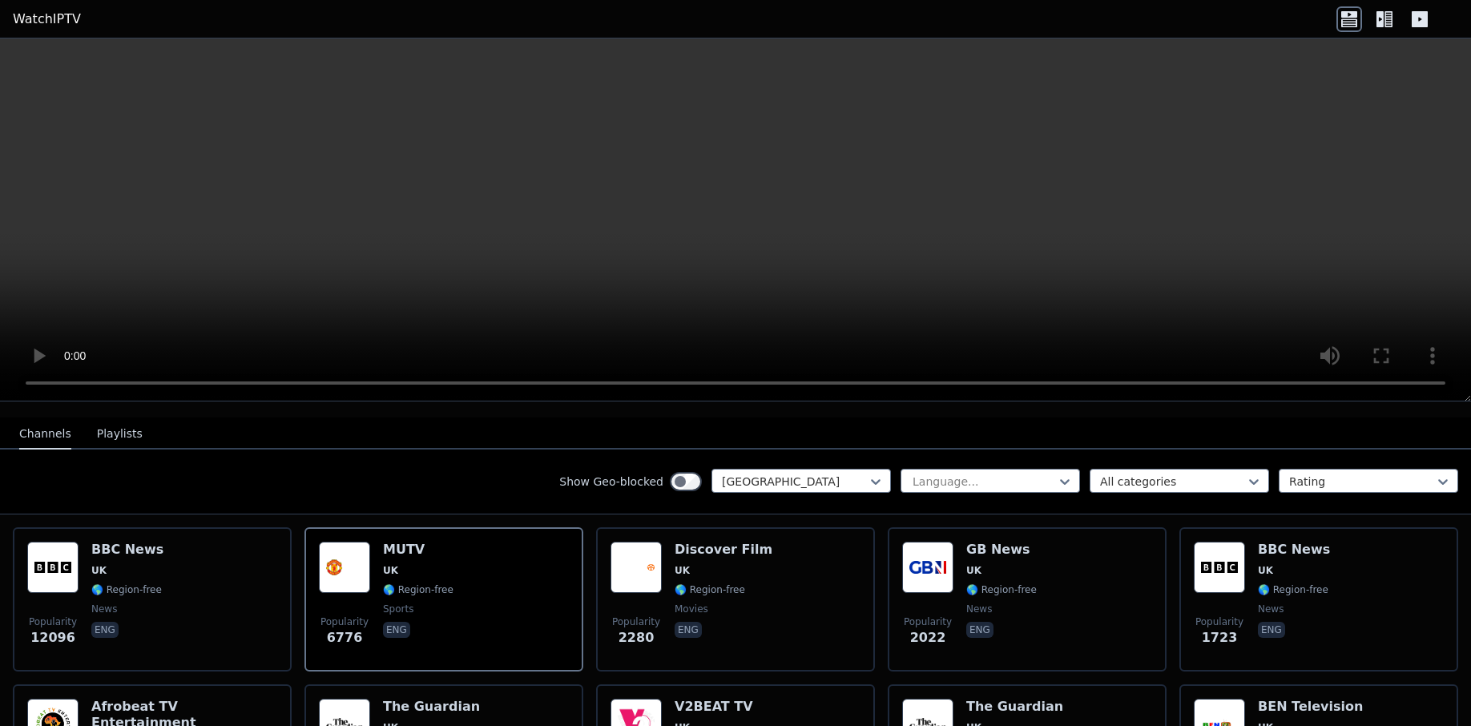
scroll to position [240, 0]
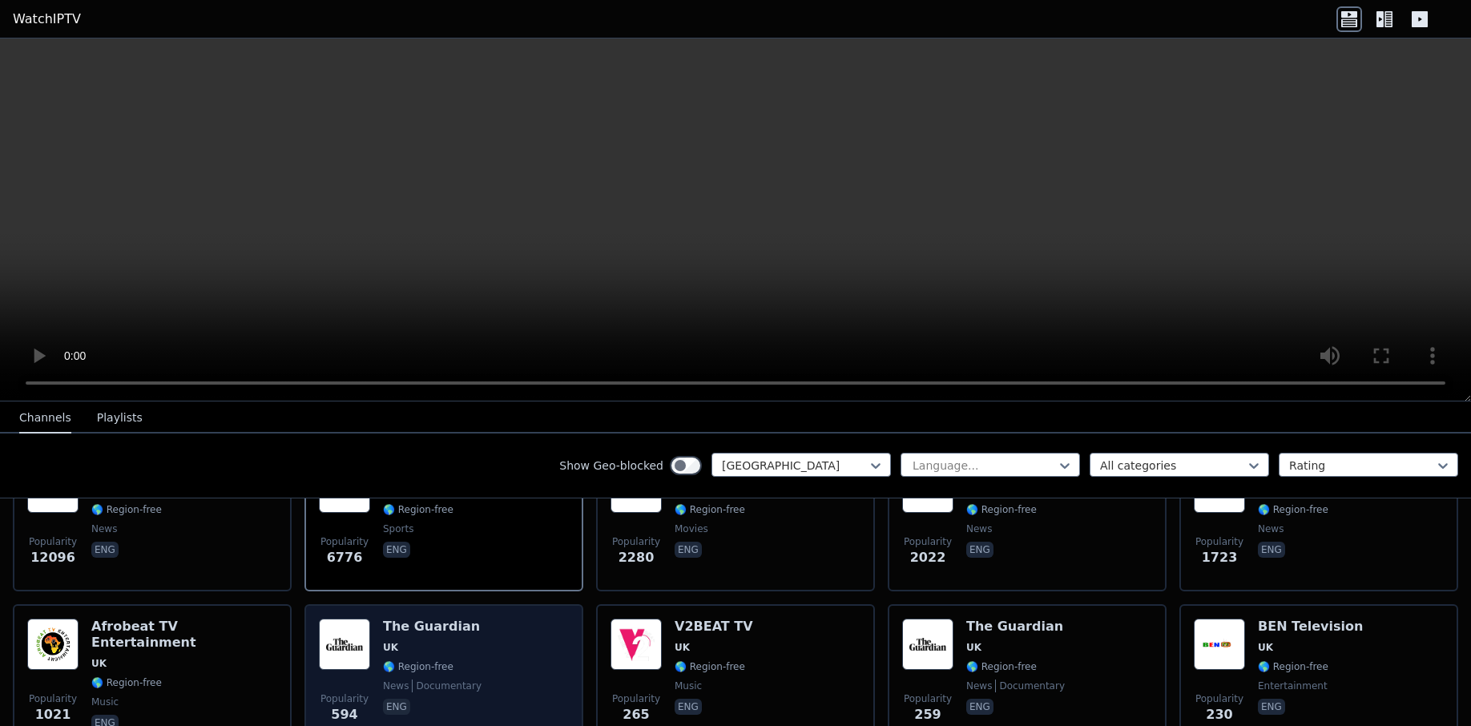
click at [466, 621] on div "Popularity 594 The Guardian UK 🌎 Region-free news documentary eng" at bounding box center [444, 676] width 250 height 115
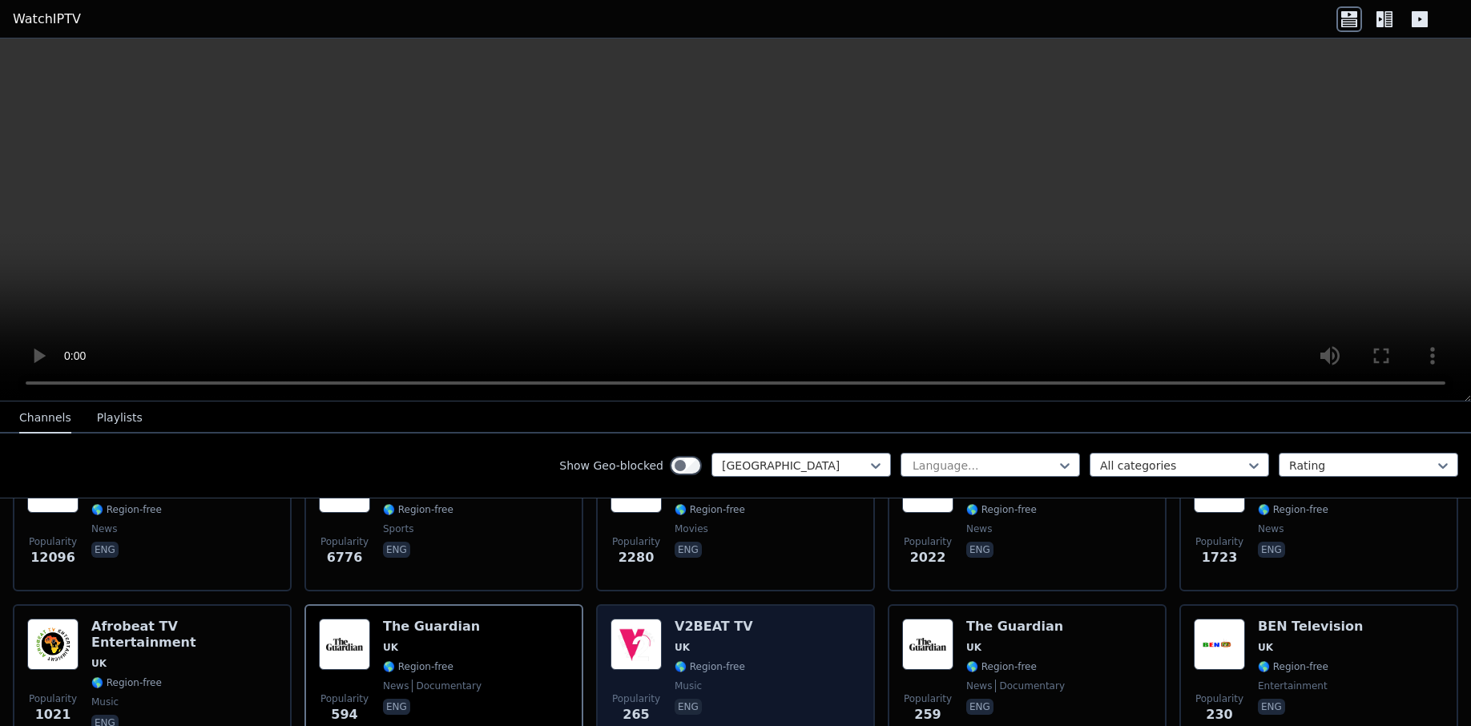
click at [785, 627] on div "Popularity 265 V2BEAT TV UK 🌎 Region-free music eng" at bounding box center [736, 676] width 250 height 115
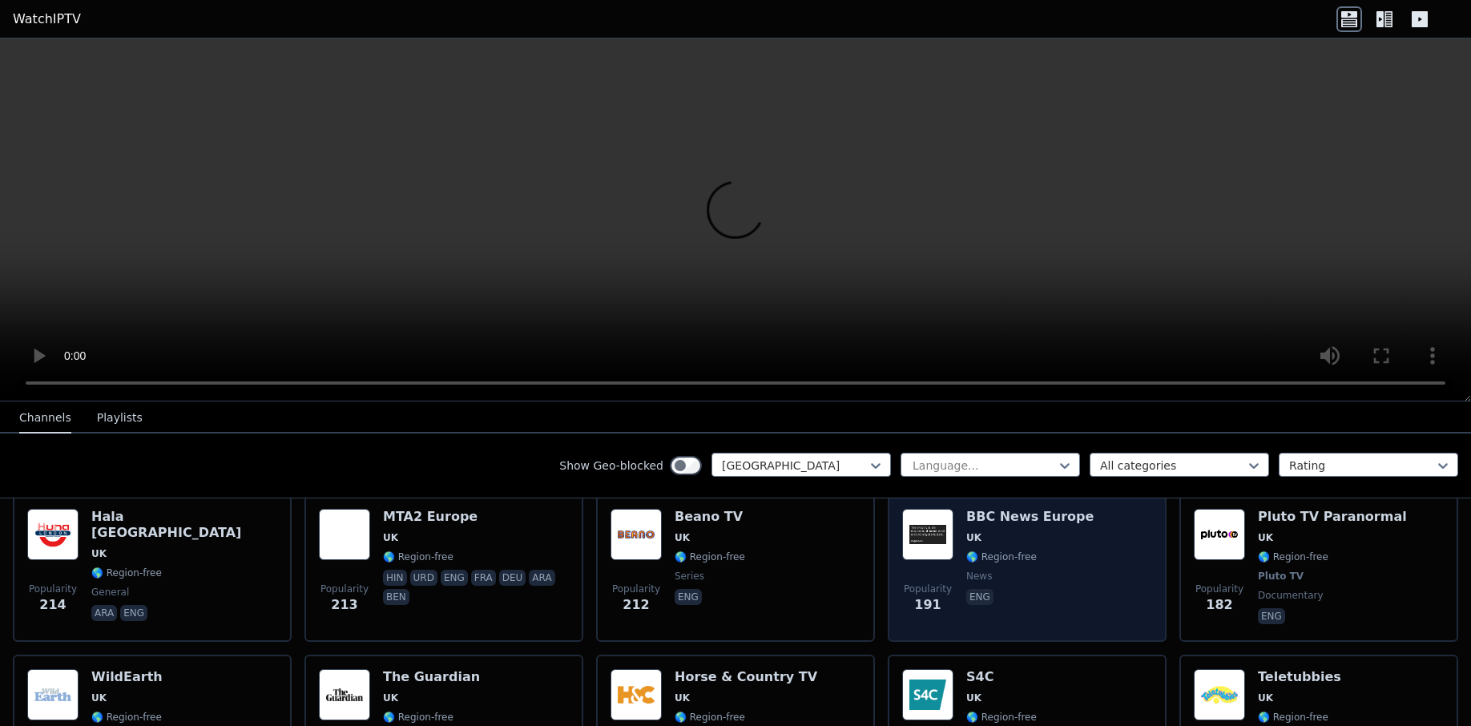
scroll to position [480, 0]
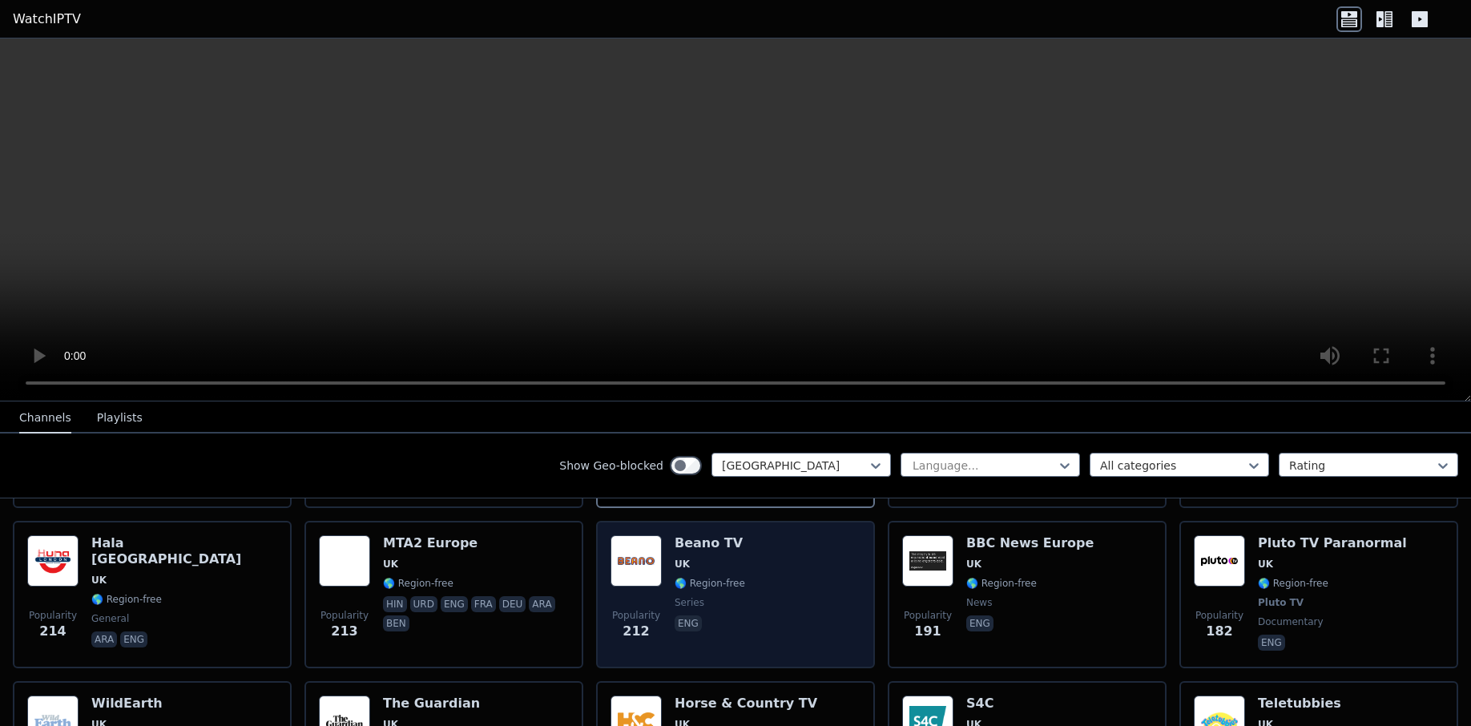
click at [704, 596] on span "series" at bounding box center [710, 602] width 71 height 13
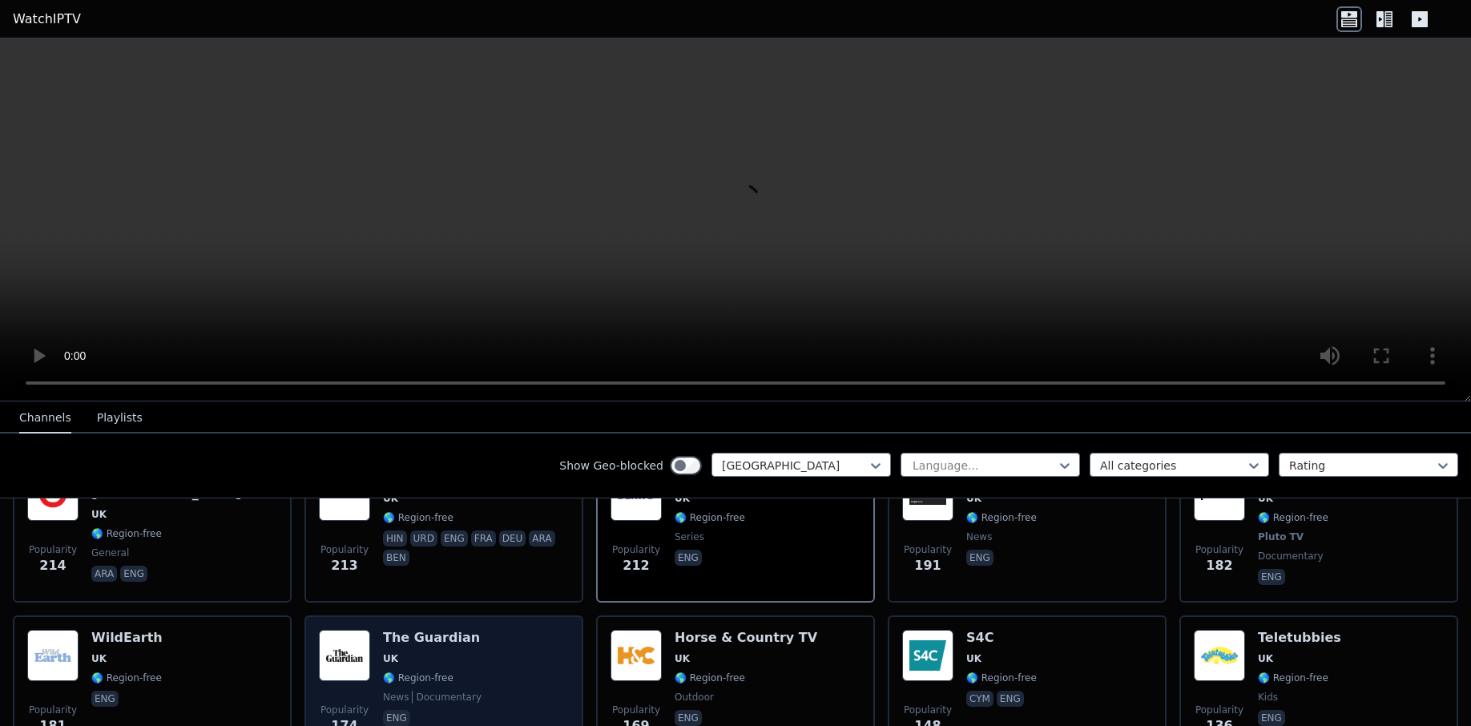
scroll to position [560, 0]
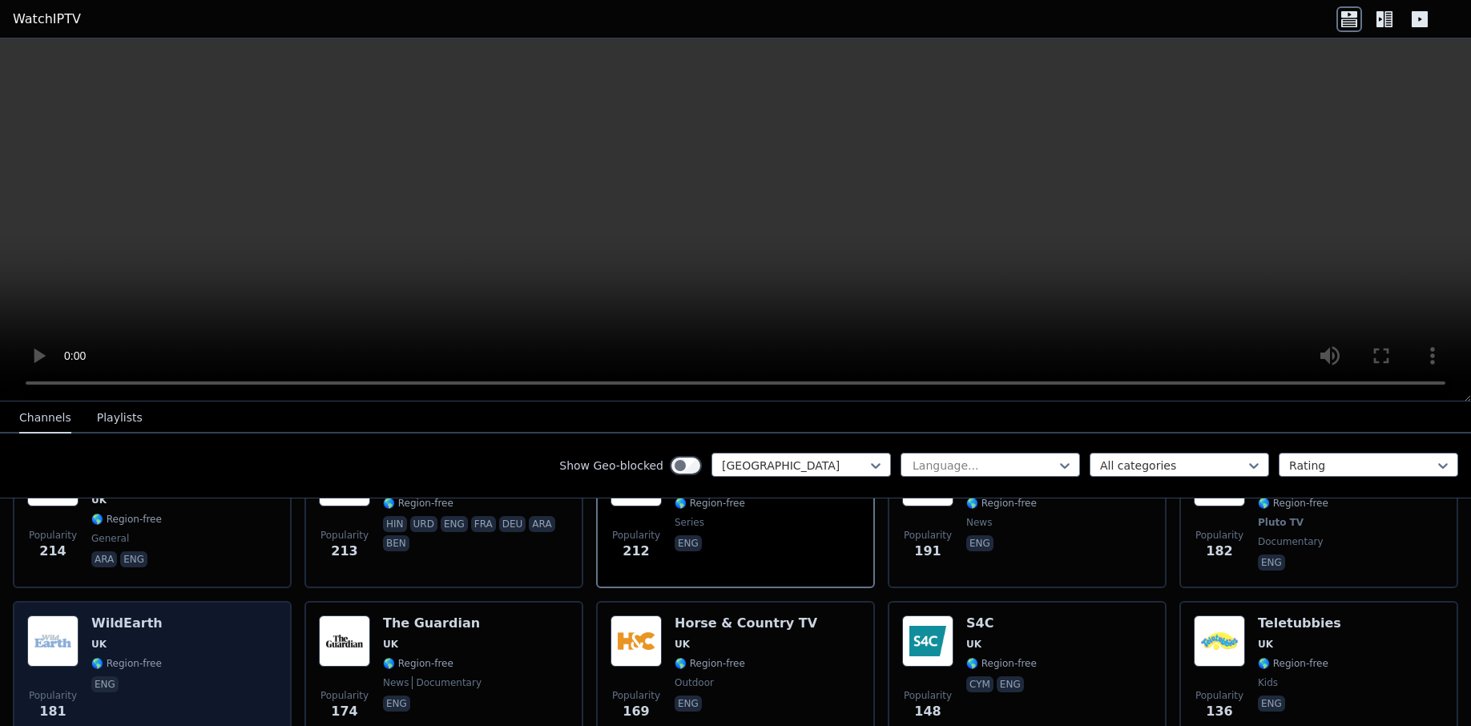
click at [188, 647] on div "Popularity 181 WildEarth [GEOGRAPHIC_DATA] 🌎 Region-free eng" at bounding box center [152, 673] width 250 height 115
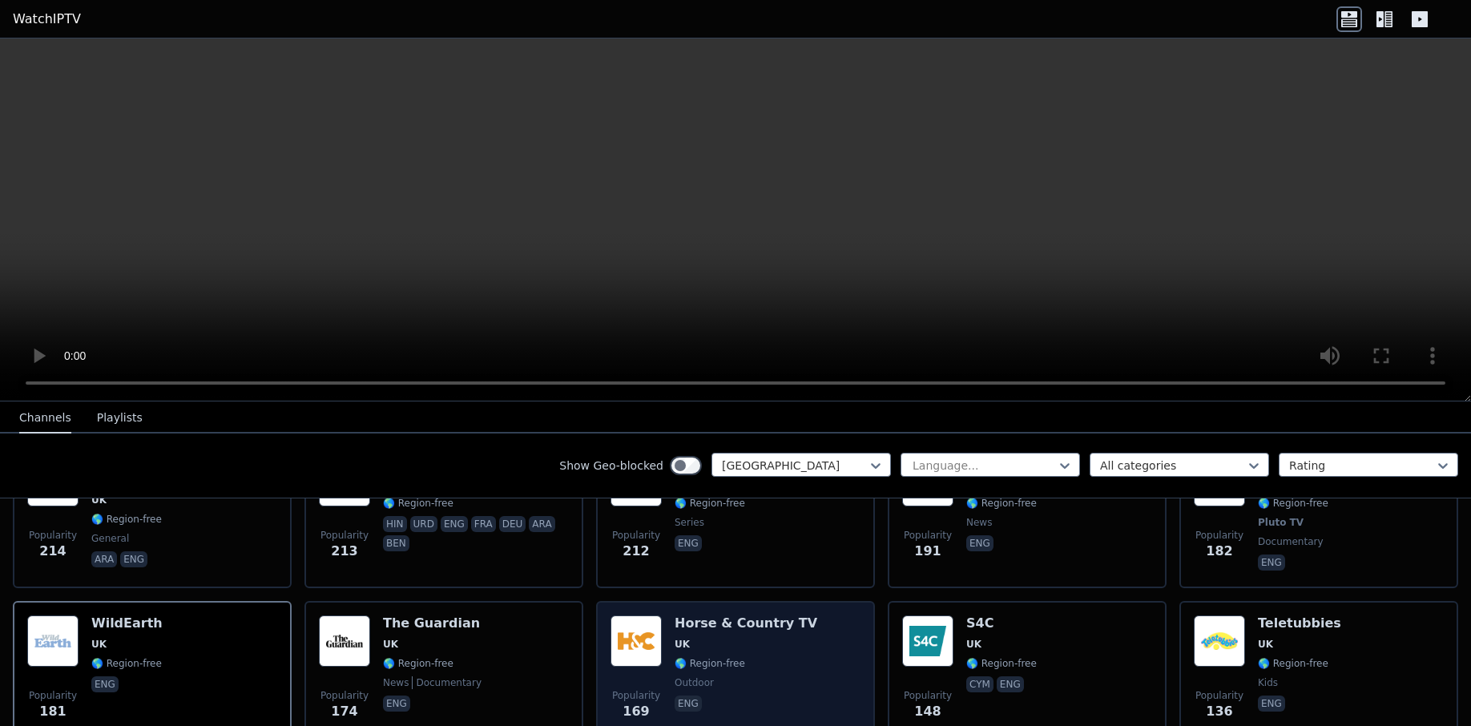
click at [789, 648] on div "Popularity 169 Horse & Country TV [GEOGRAPHIC_DATA] 🌎 Region-free outdoor eng" at bounding box center [736, 673] width 250 height 115
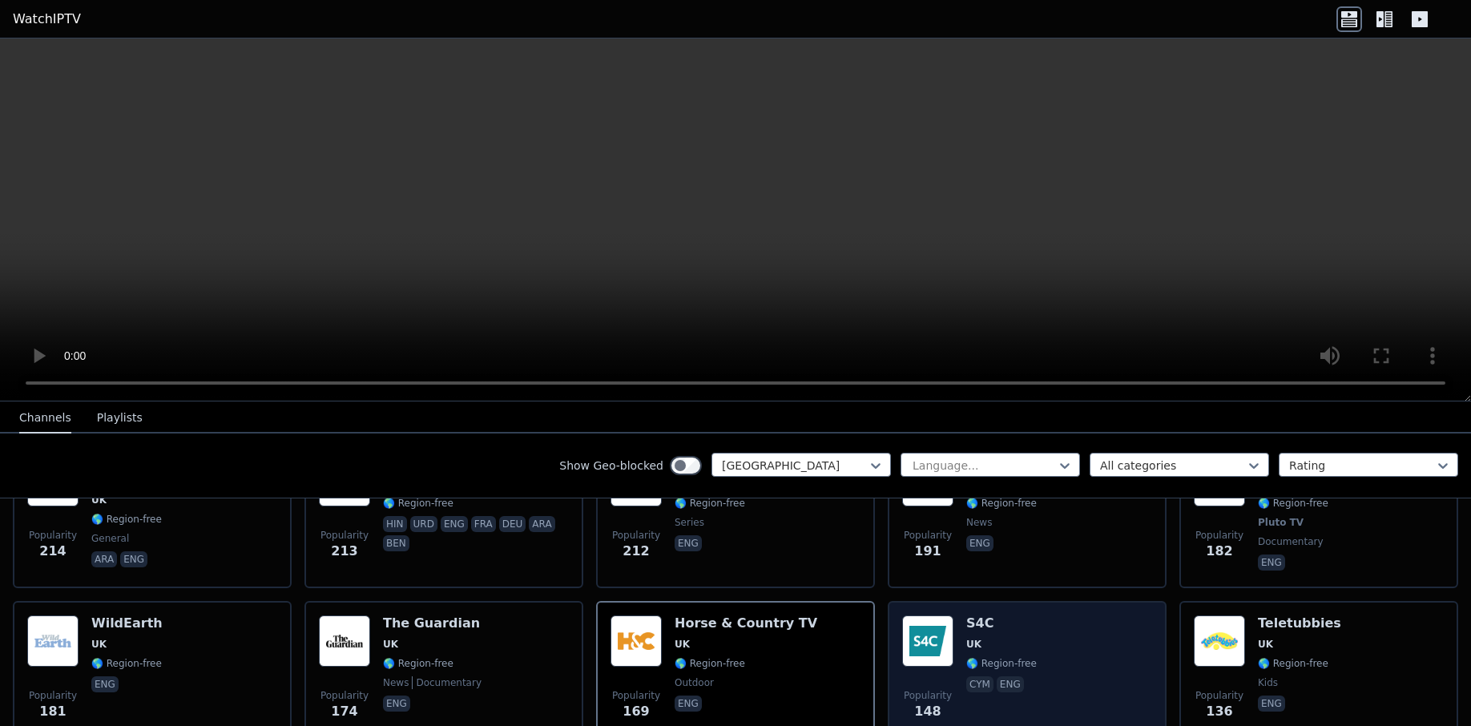
click at [1050, 667] on div "Popularity 148 S4C [GEOGRAPHIC_DATA] 🌎 Region-free cym eng" at bounding box center [1027, 673] width 250 height 115
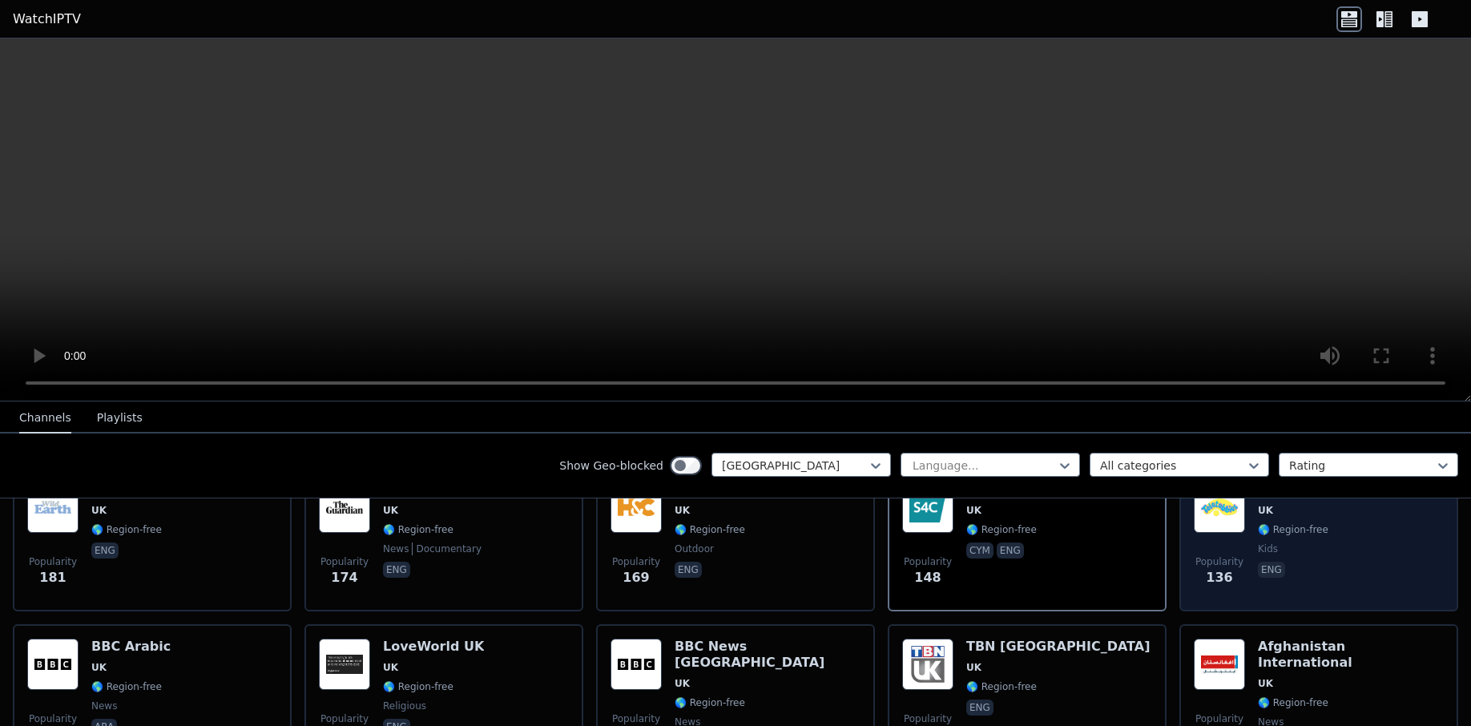
scroll to position [721, 0]
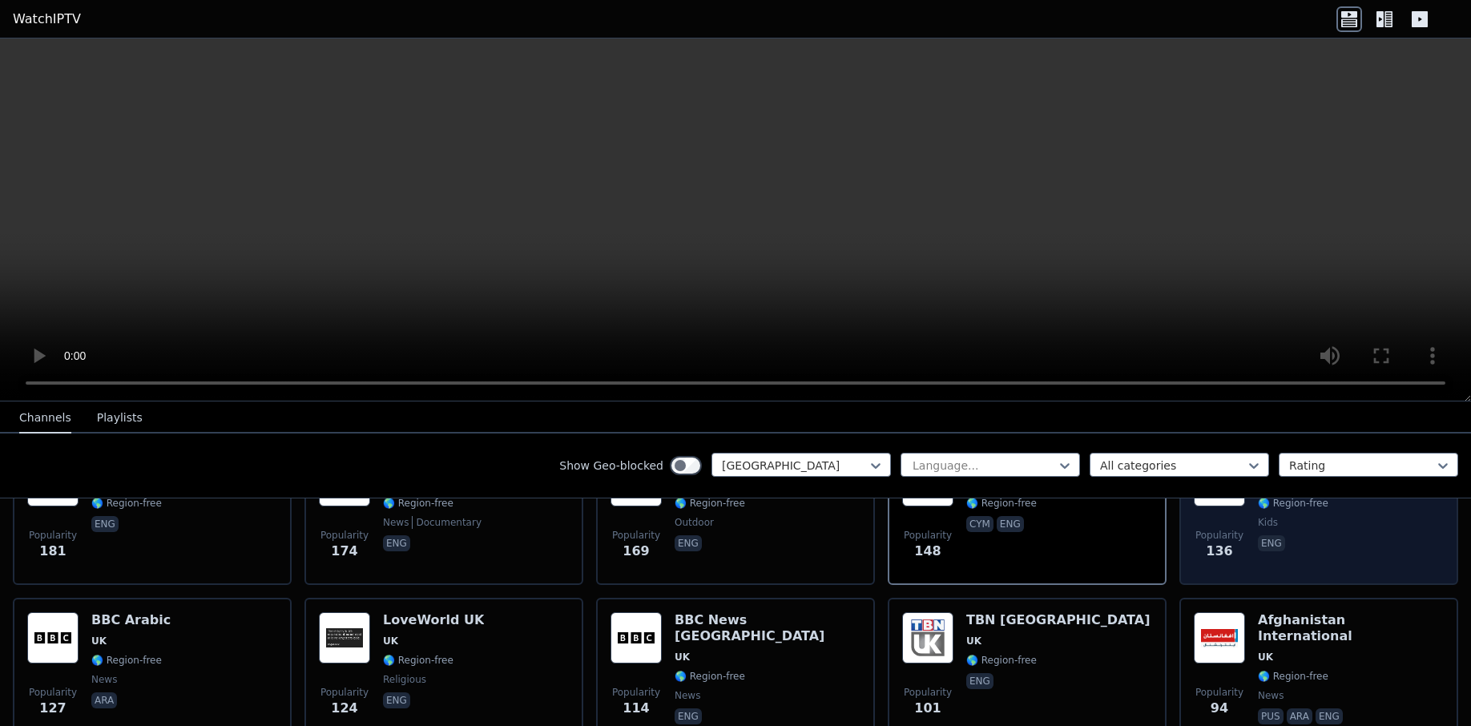
click at [1344, 547] on div "Popularity 136 Teletubbies [GEOGRAPHIC_DATA] 🌎 Region-free kids eng" at bounding box center [1319, 512] width 250 height 115
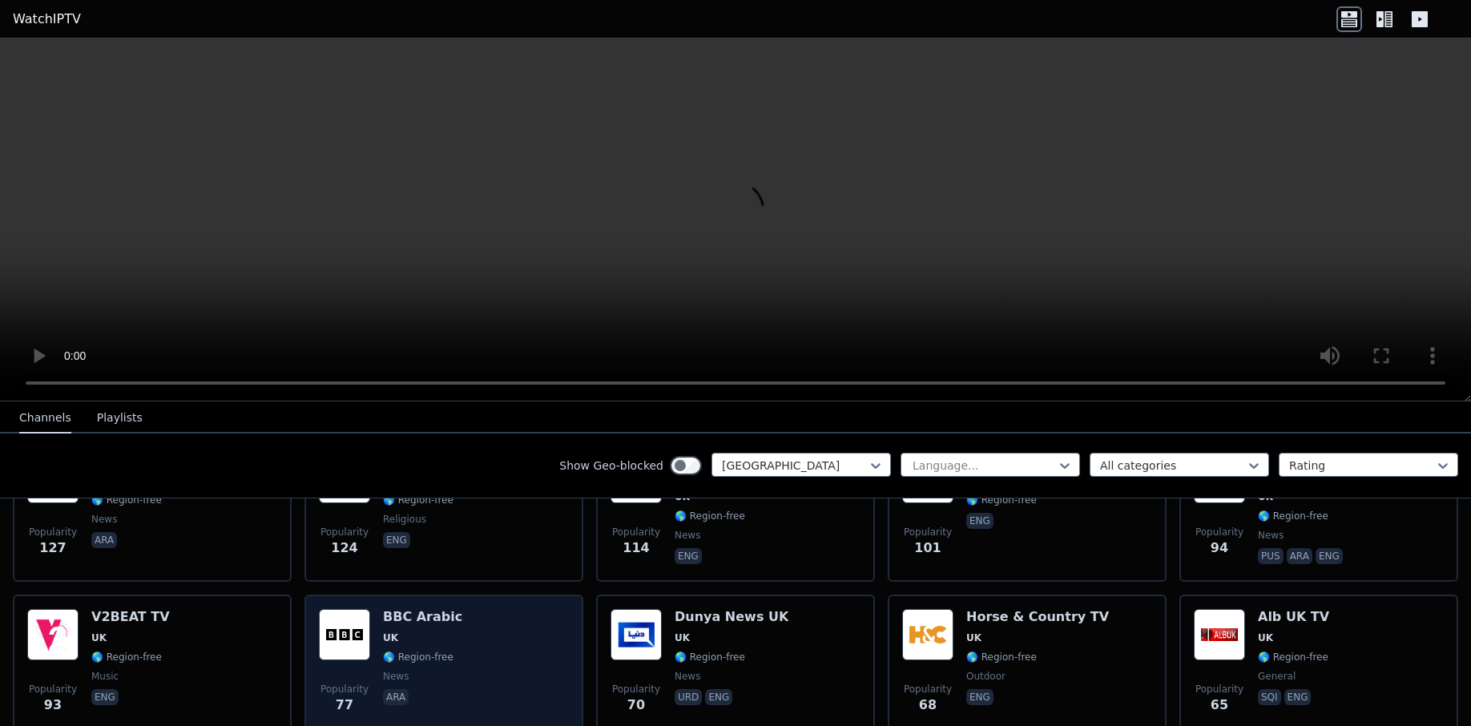
scroll to position [961, 0]
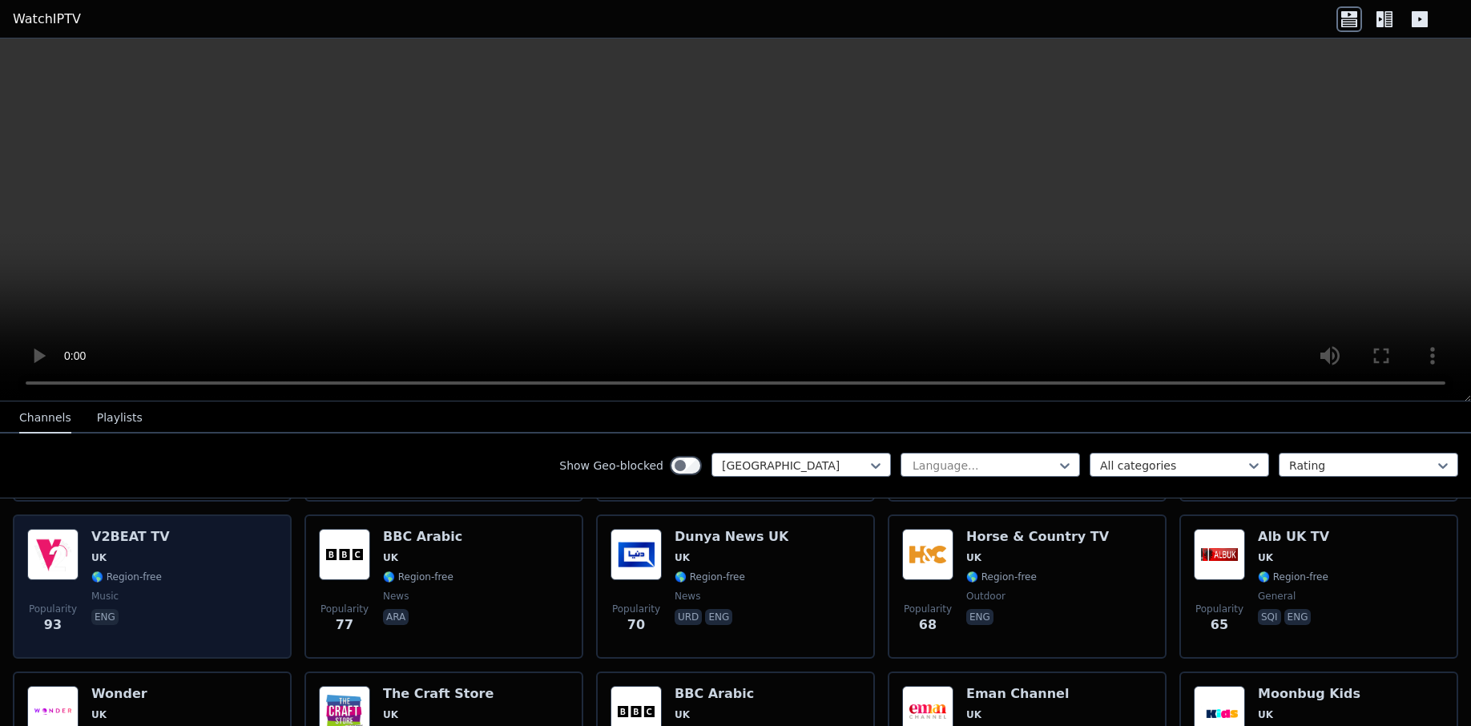
click at [227, 567] on div "Popularity 93 V2BEAT TV UK 🌎 Region-free music eng" at bounding box center [152, 586] width 250 height 115
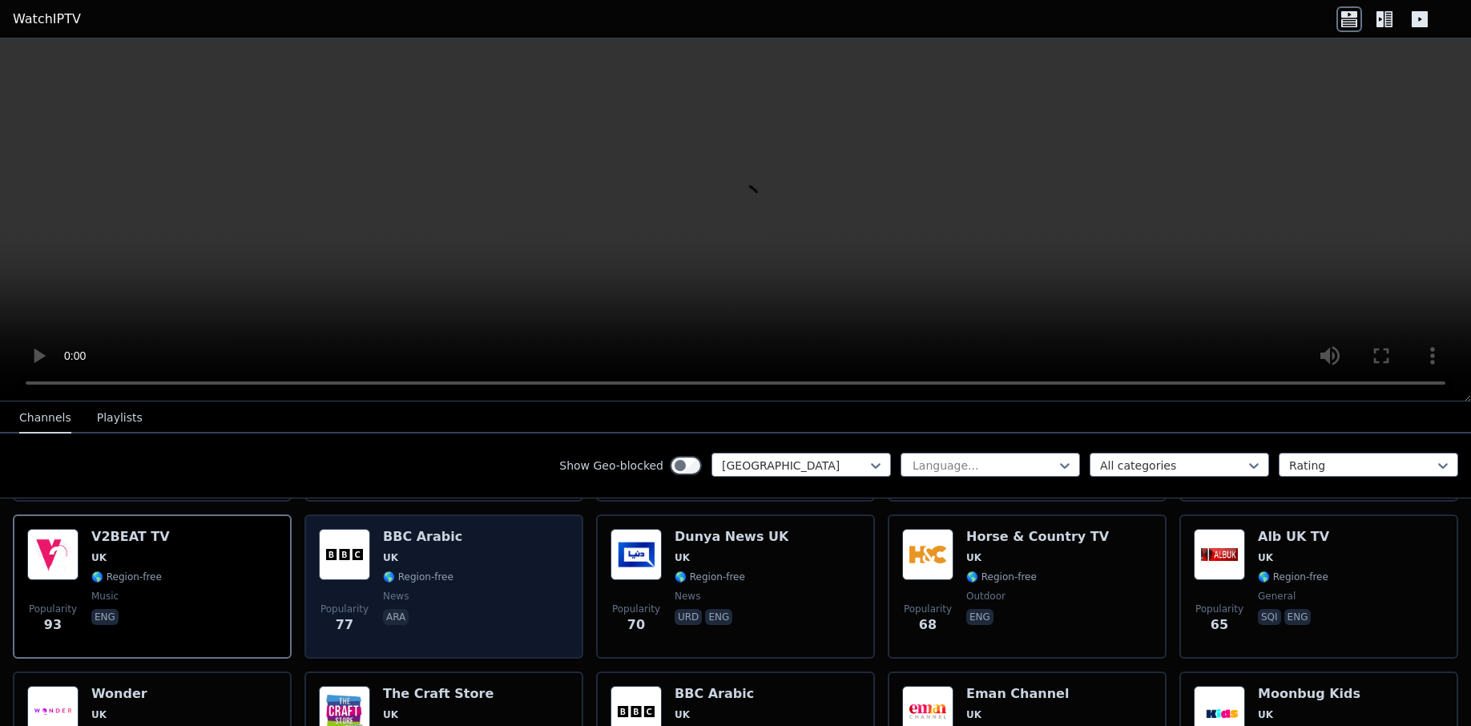
click at [480, 571] on div "Popularity 77 BBC Arabic UK 🌎 Region-free news ara" at bounding box center [444, 586] width 250 height 115
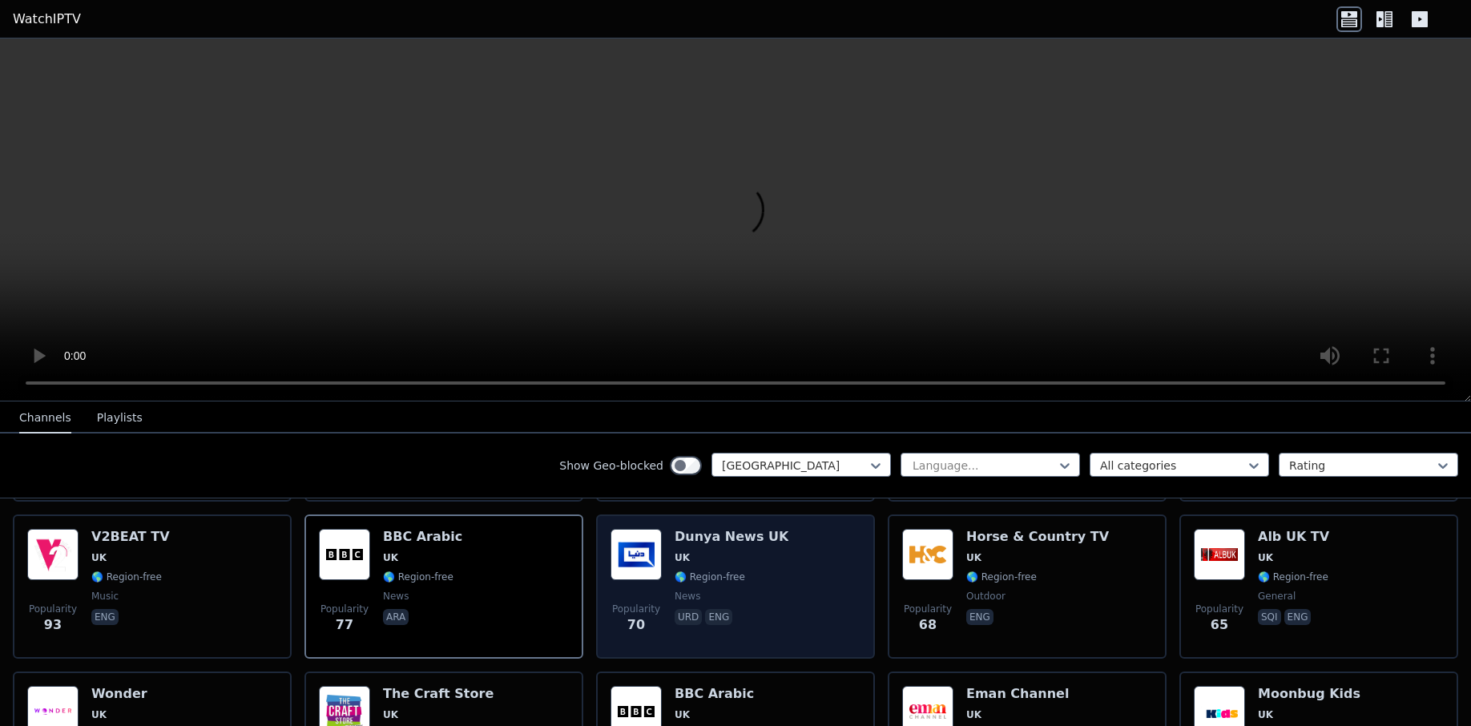
click at [805, 605] on div "Popularity 70 Dunya News [GEOGRAPHIC_DATA] [GEOGRAPHIC_DATA] 🌎 Region-free news…" at bounding box center [736, 586] width 250 height 115
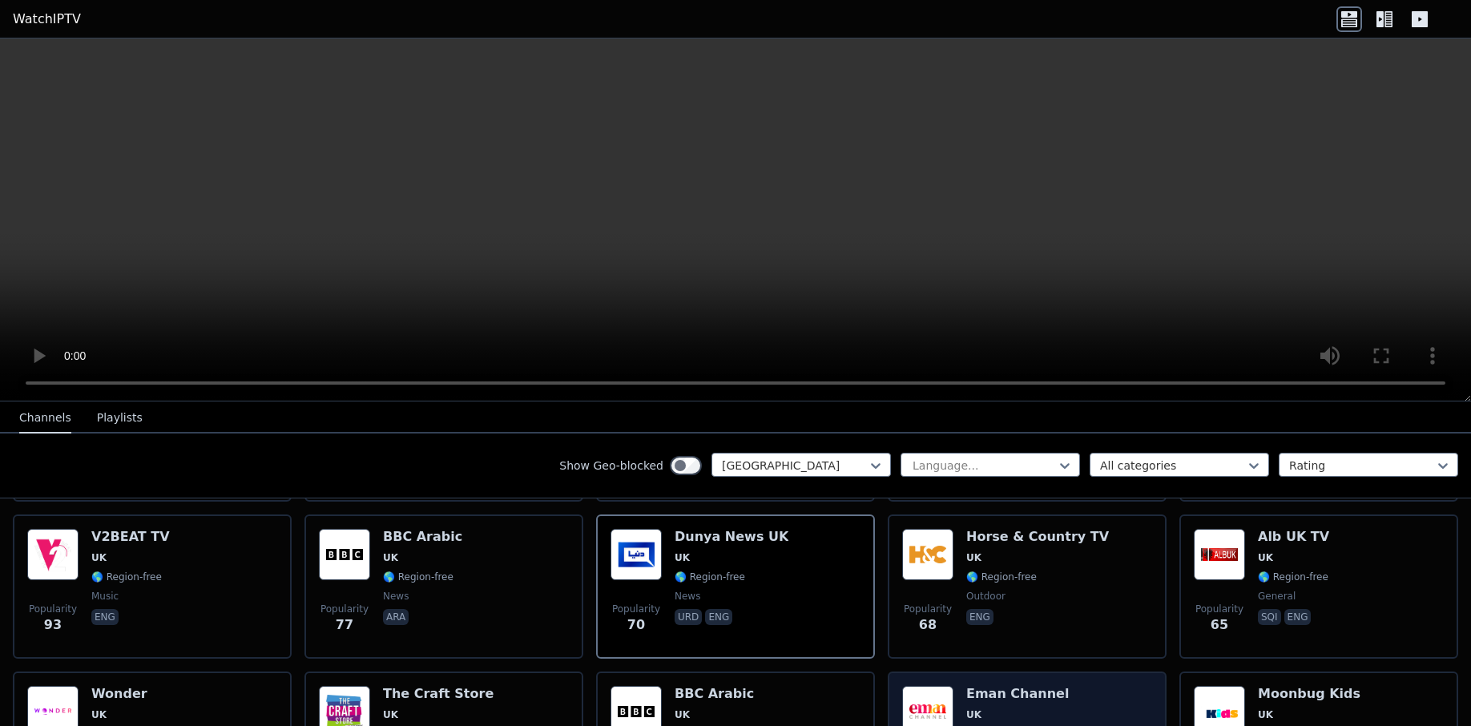
click at [1022, 686] on h6 "Eman Channel" at bounding box center [1018, 694] width 103 height 16
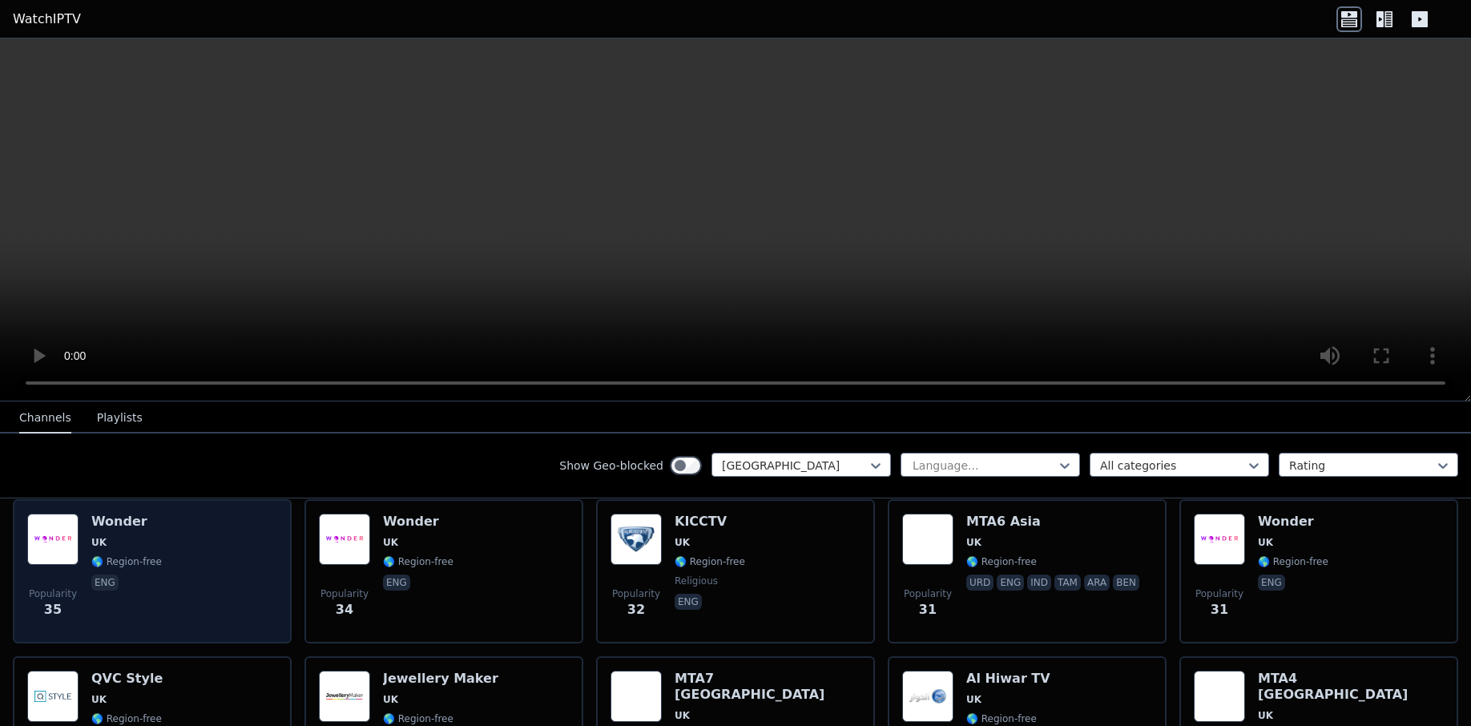
scroll to position [1762, 0]
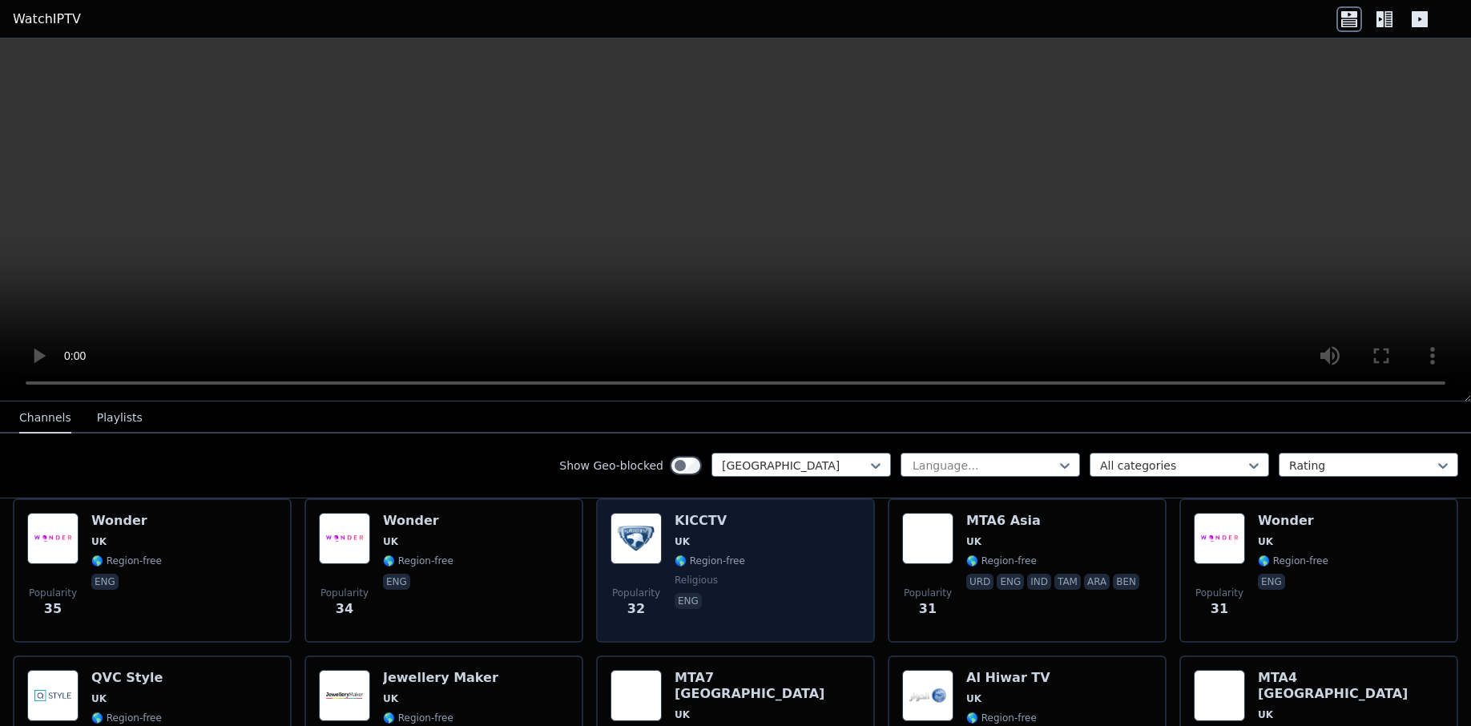
click at [807, 550] on div "Popularity 32 KICCTV [GEOGRAPHIC_DATA] 🌎 Region-free religious eng" at bounding box center [736, 570] width 250 height 115
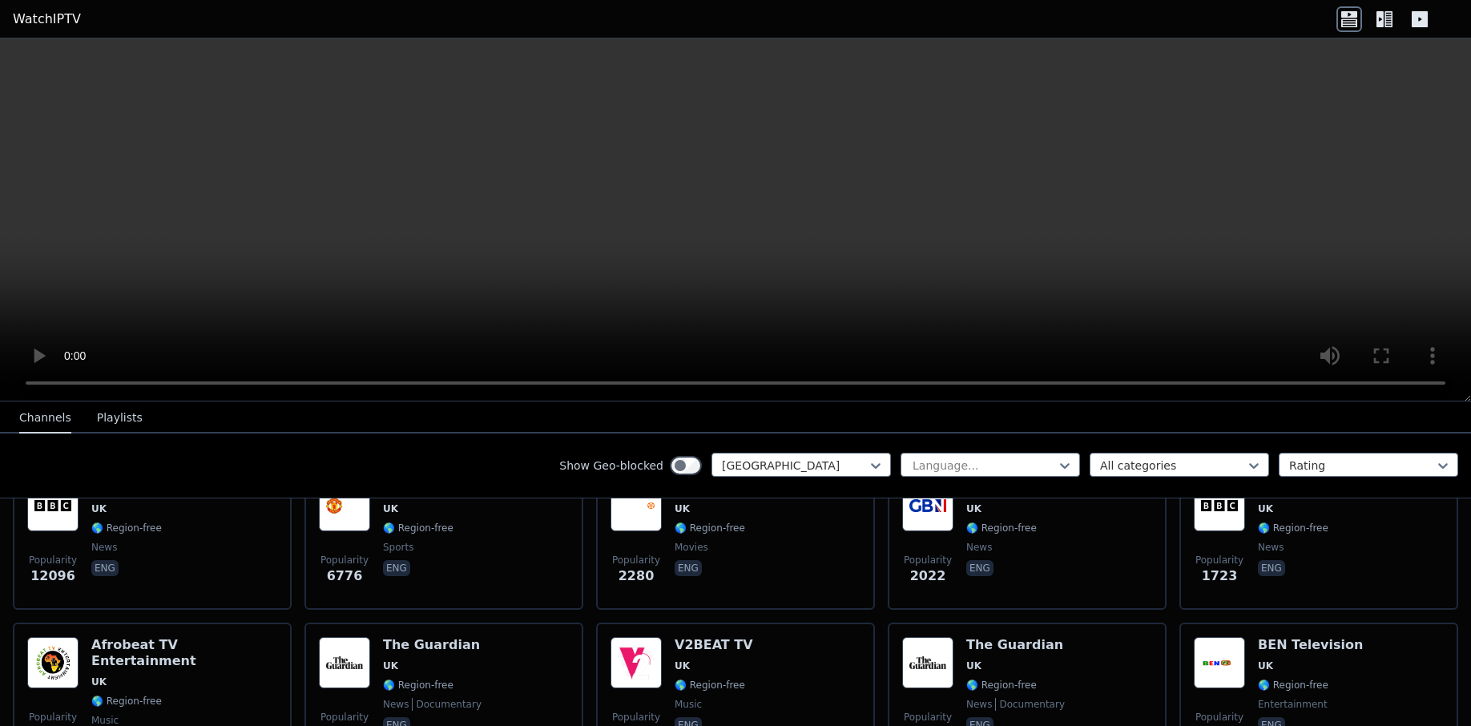
scroll to position [240, 0]
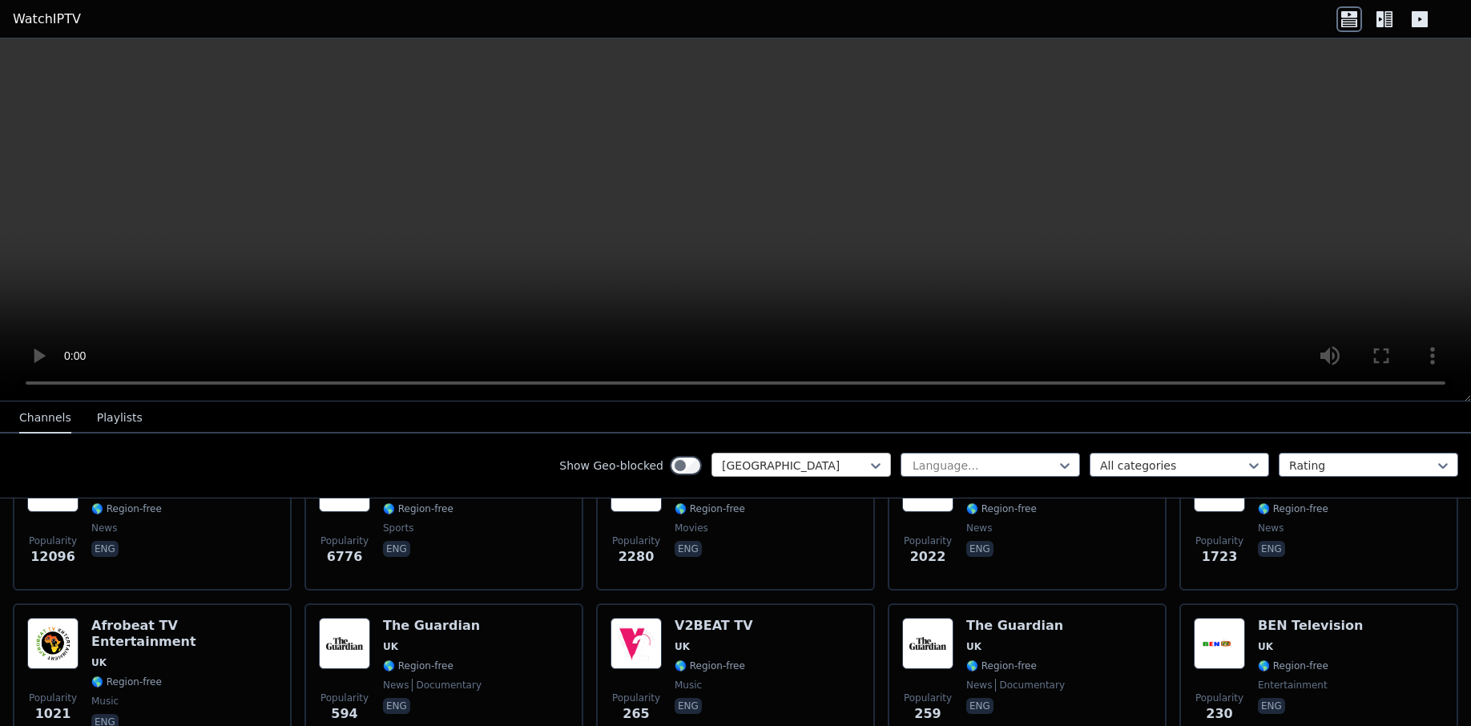
click at [776, 462] on div at bounding box center [795, 466] width 146 height 16
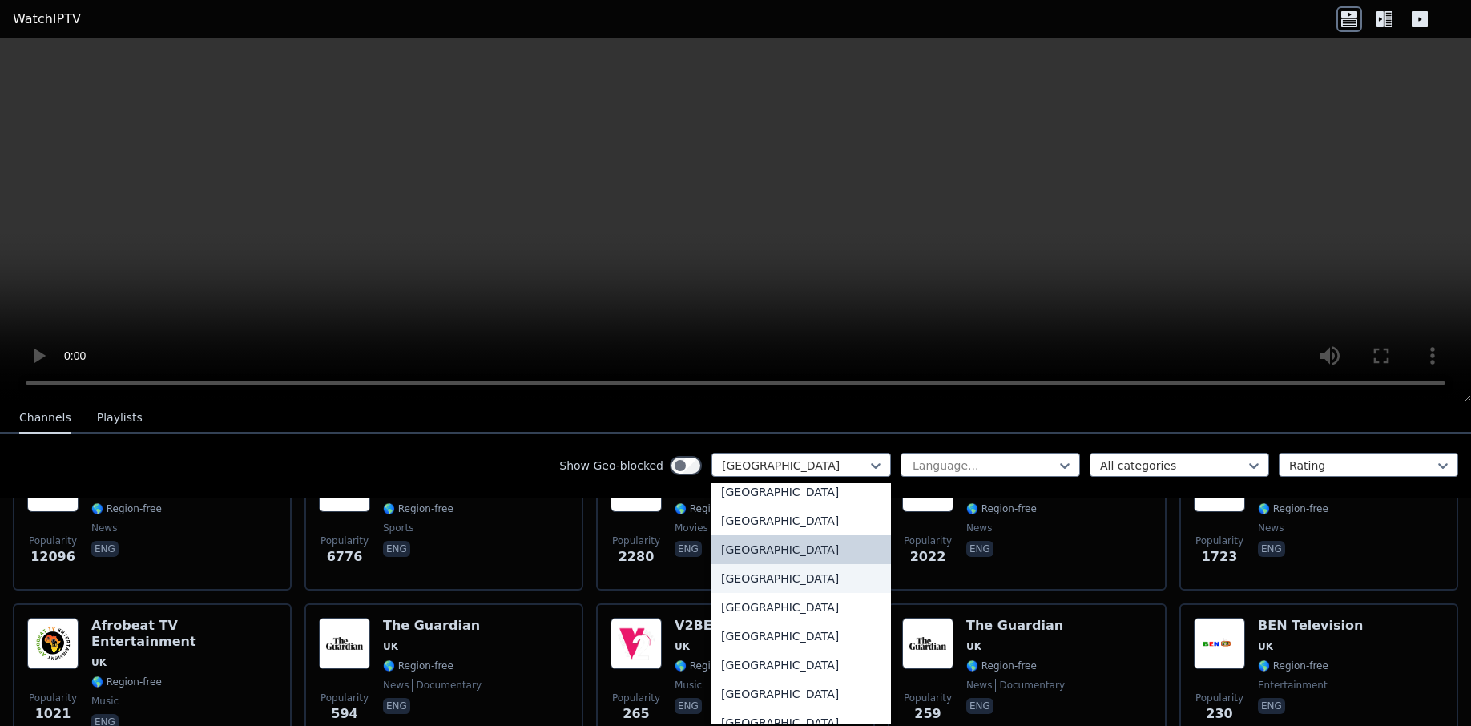
scroll to position [5604, 0]
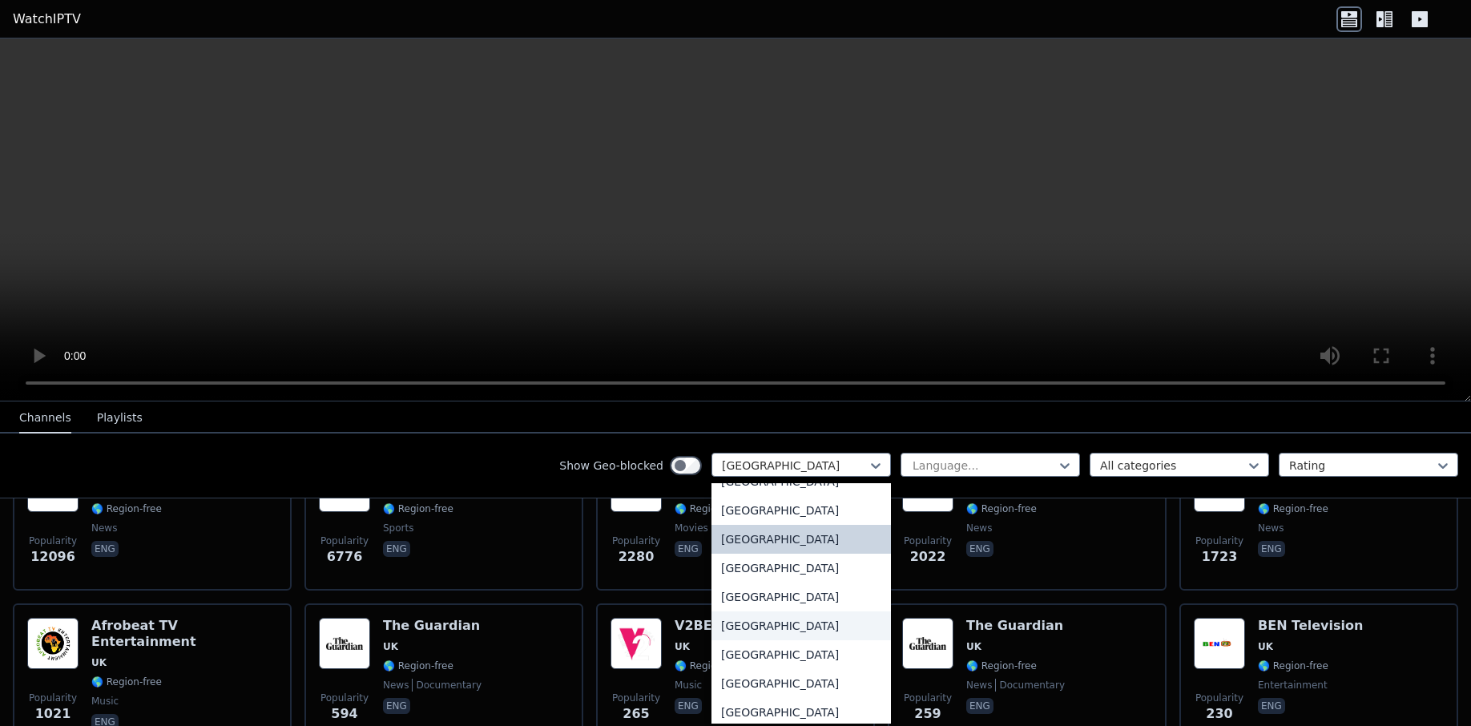
click at [779, 623] on div "[GEOGRAPHIC_DATA]" at bounding box center [802, 626] width 180 height 29
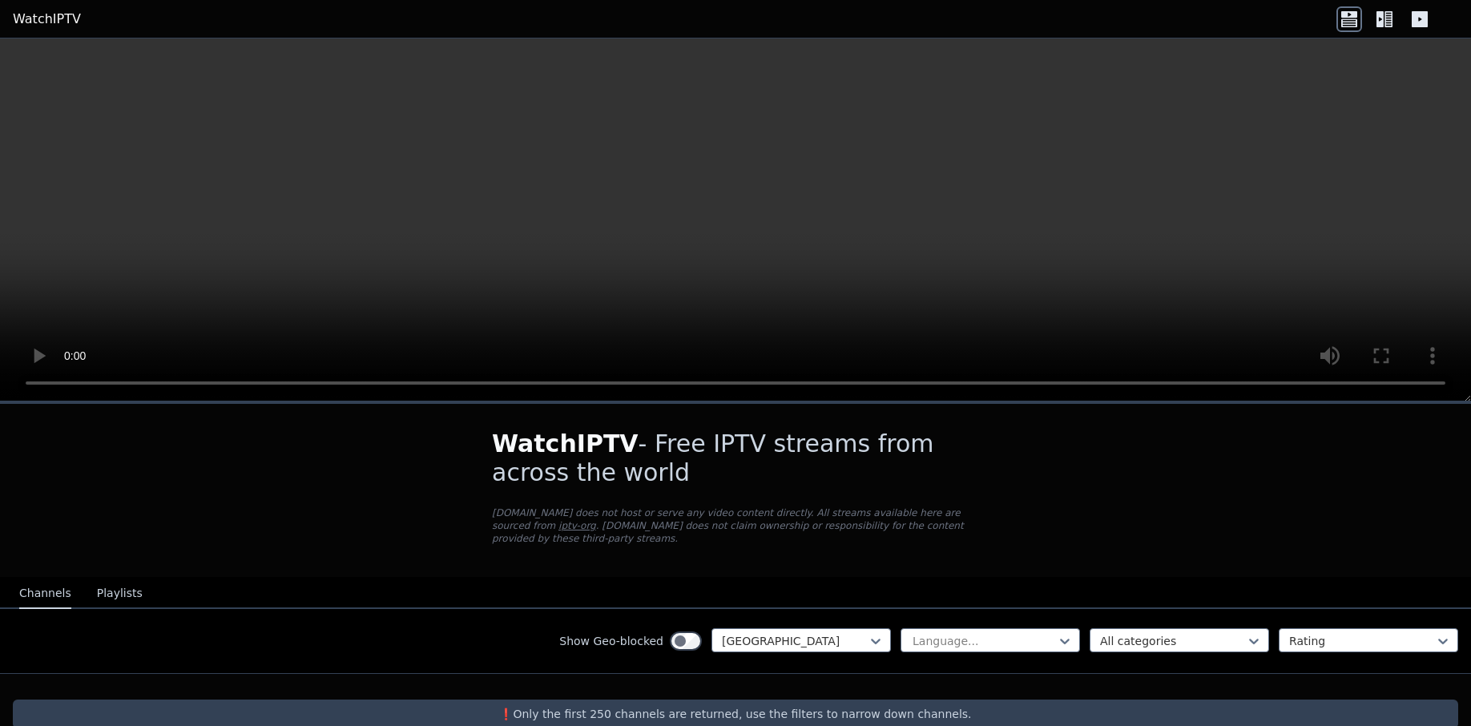
scroll to position [15, 0]
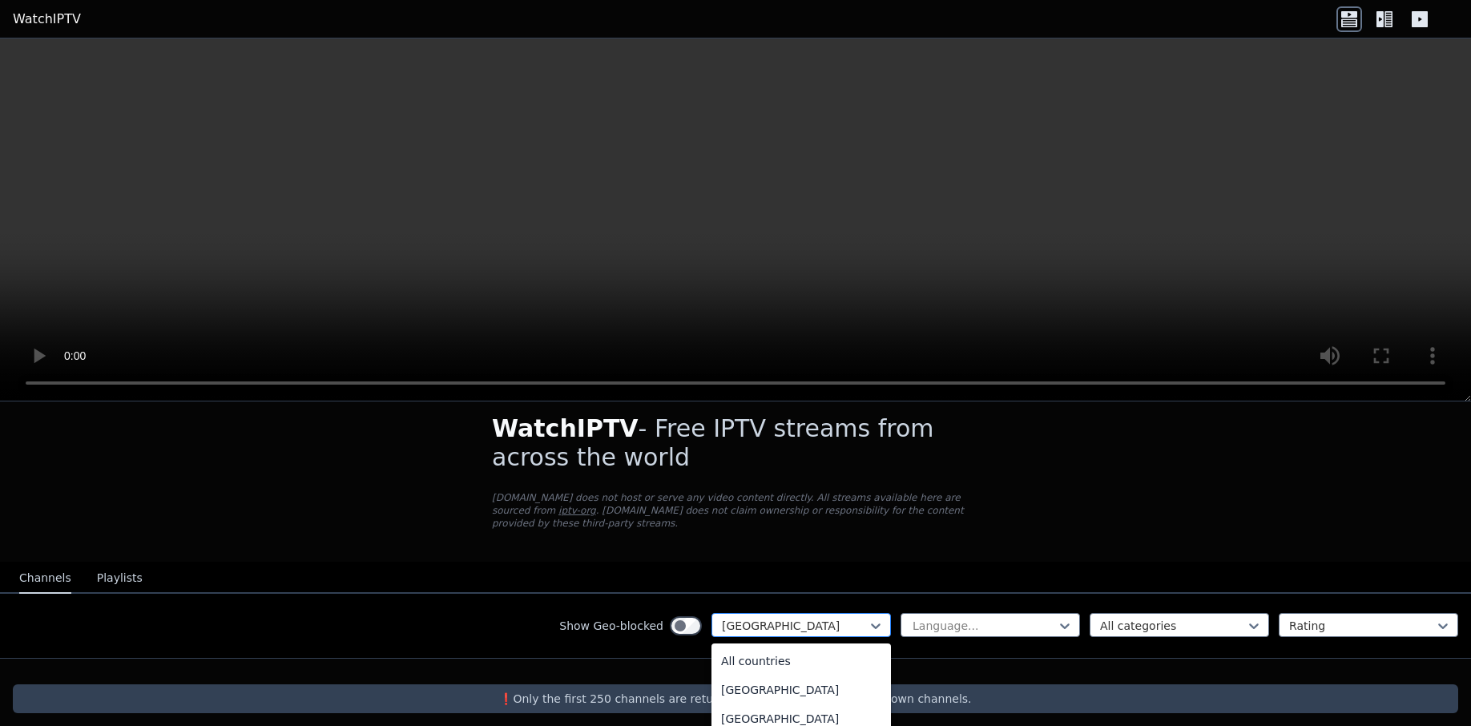
click at [785, 618] on div at bounding box center [795, 626] width 146 height 16
click at [772, 645] on div "Turkmenistan" at bounding box center [802, 658] width 180 height 29
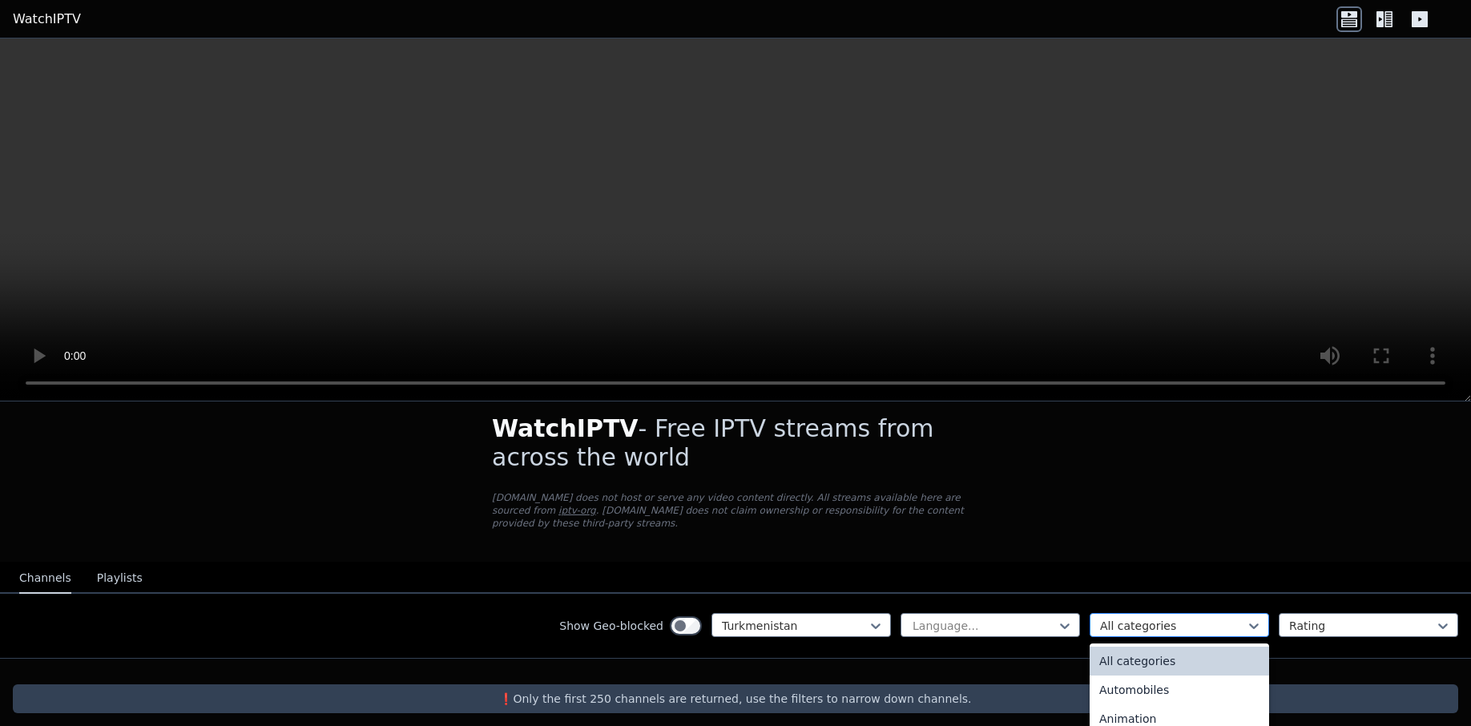
click at [1120, 618] on div at bounding box center [1173, 626] width 146 height 16
click at [1121, 647] on div "All categories" at bounding box center [1180, 661] width 180 height 29
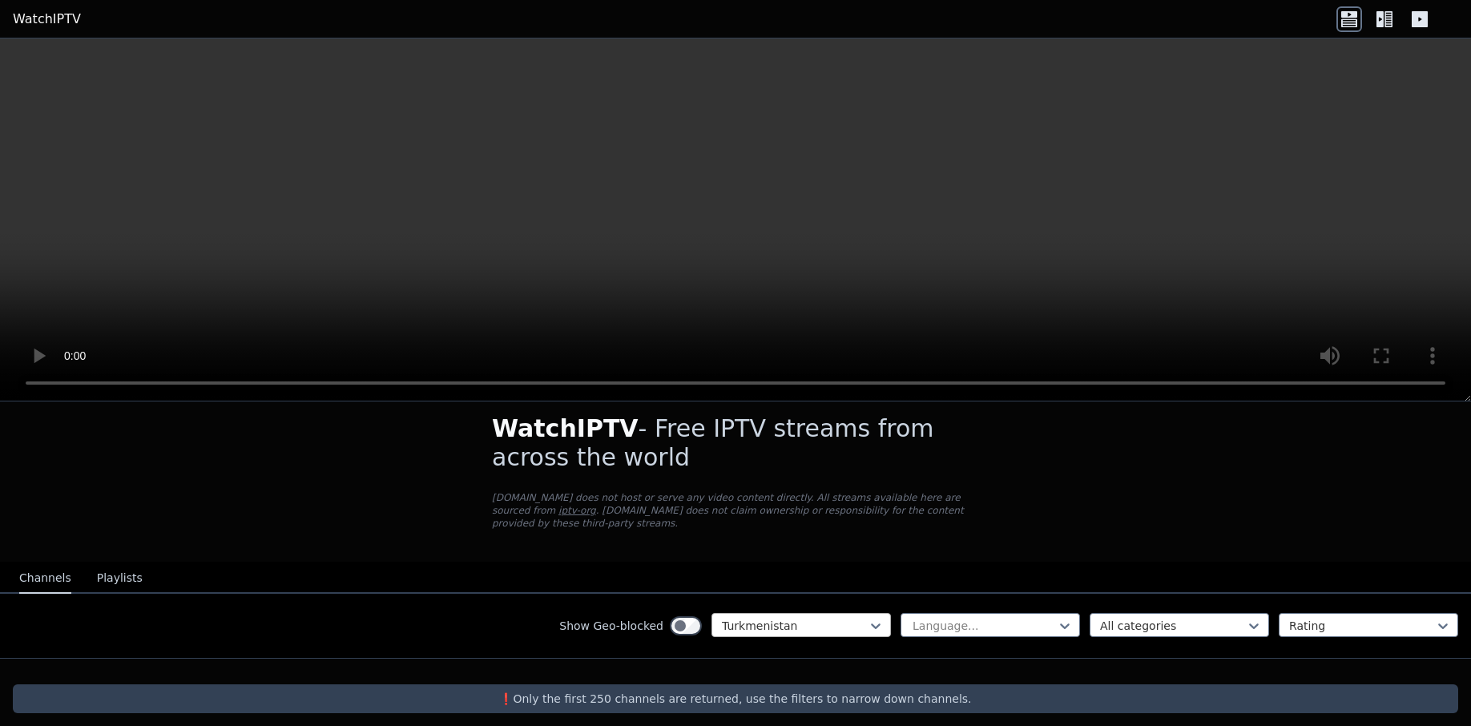
click at [833, 618] on div at bounding box center [795, 626] width 146 height 16
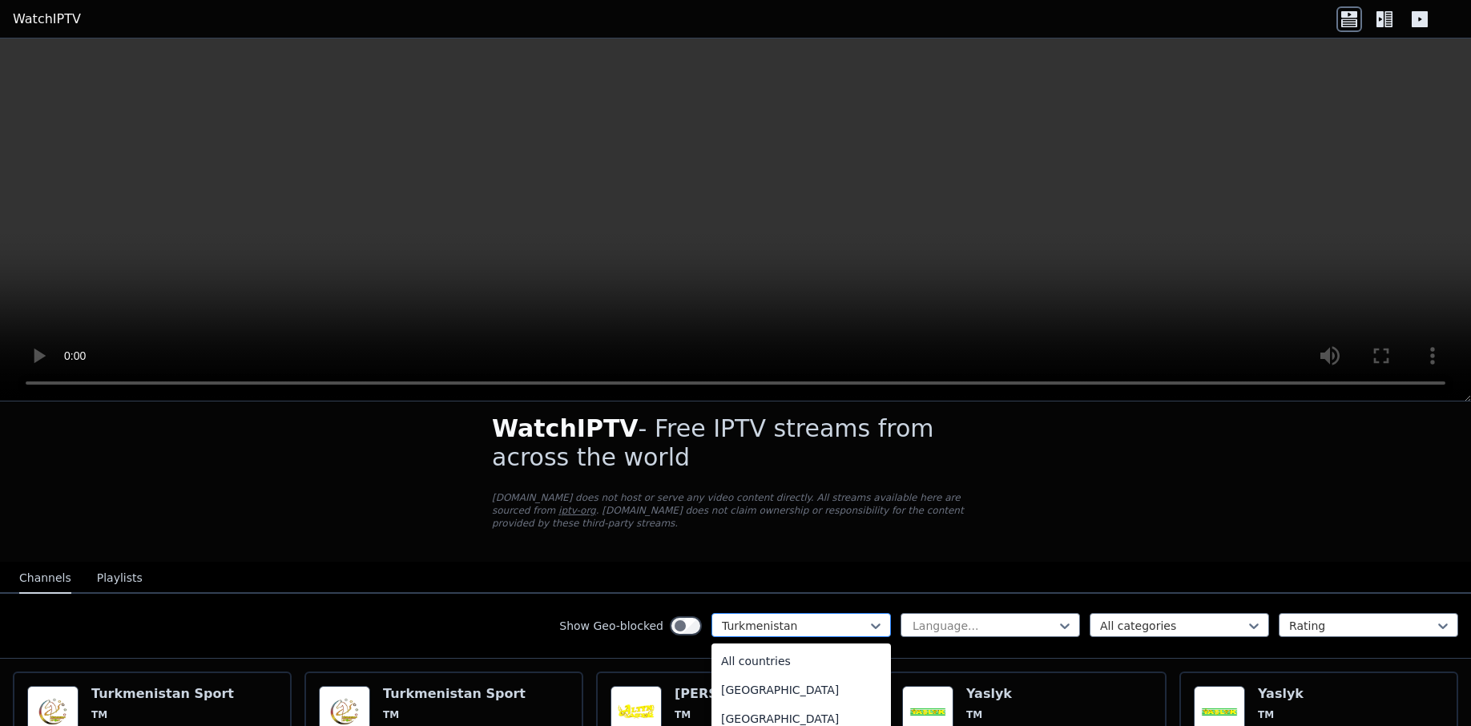
scroll to position [5328, 0]
click at [886, 577] on nav "Channels Playlists" at bounding box center [735, 578] width 1471 height 32
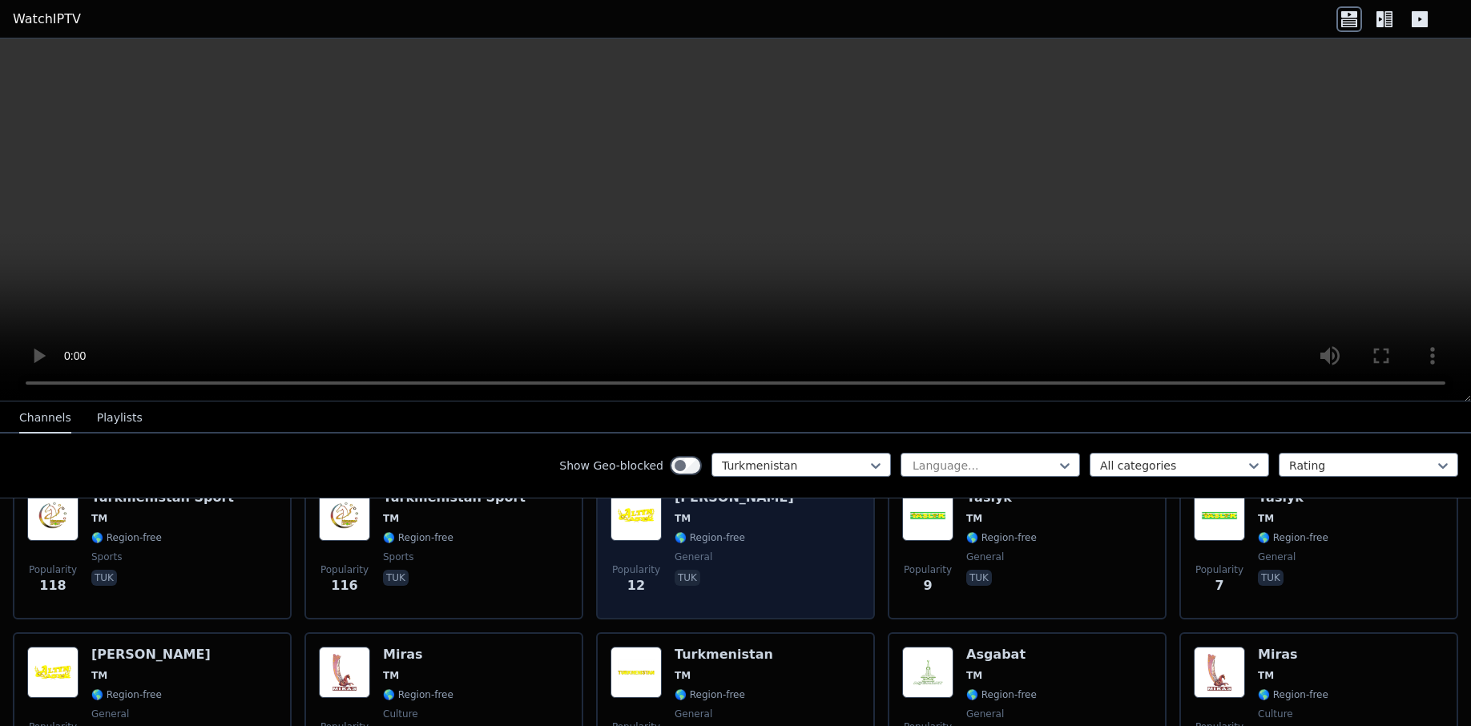
scroll to position [176, 0]
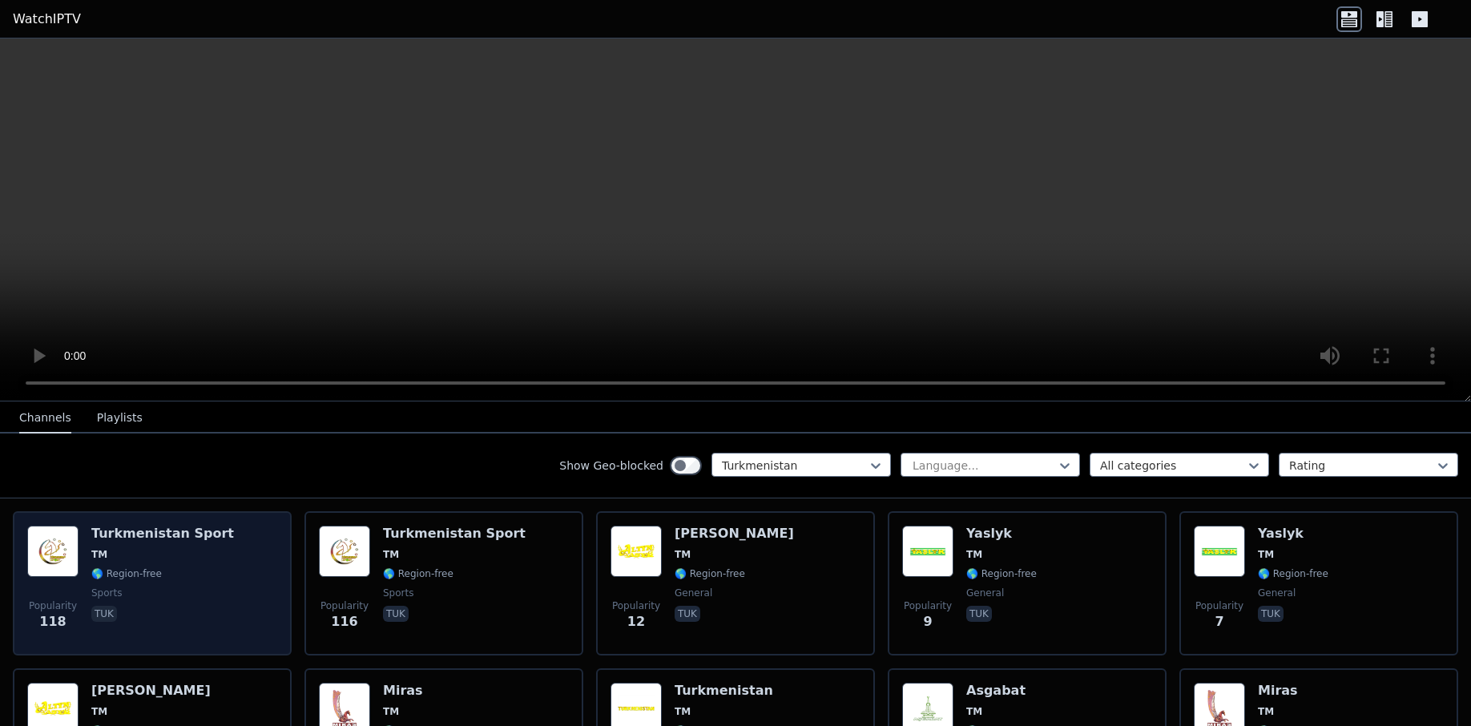
click at [173, 567] on span "🌎 Region-free" at bounding box center [162, 573] width 143 height 13
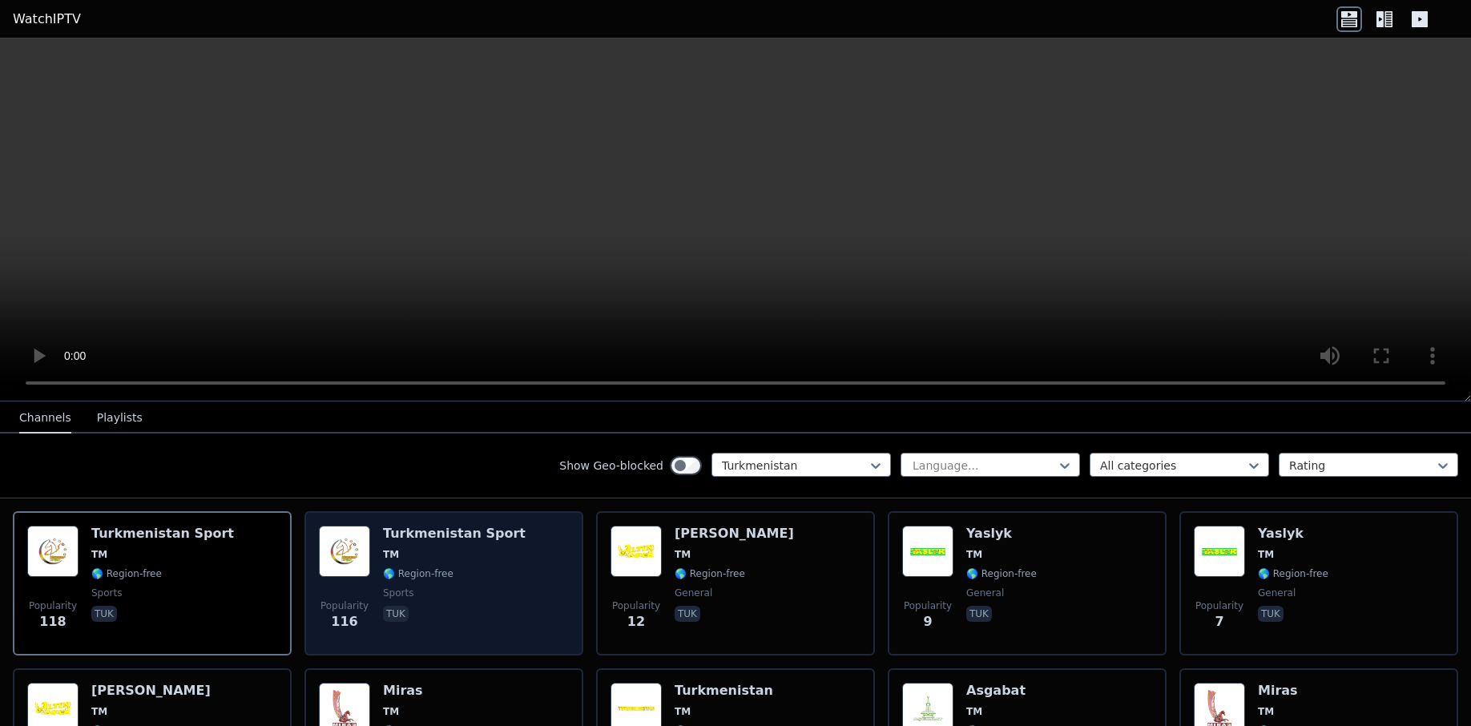
click at [513, 578] on div "Popularity 116 [GEOGRAPHIC_DATA] Sport TM 🌎 Region-free sports tuk" at bounding box center [444, 583] width 250 height 115
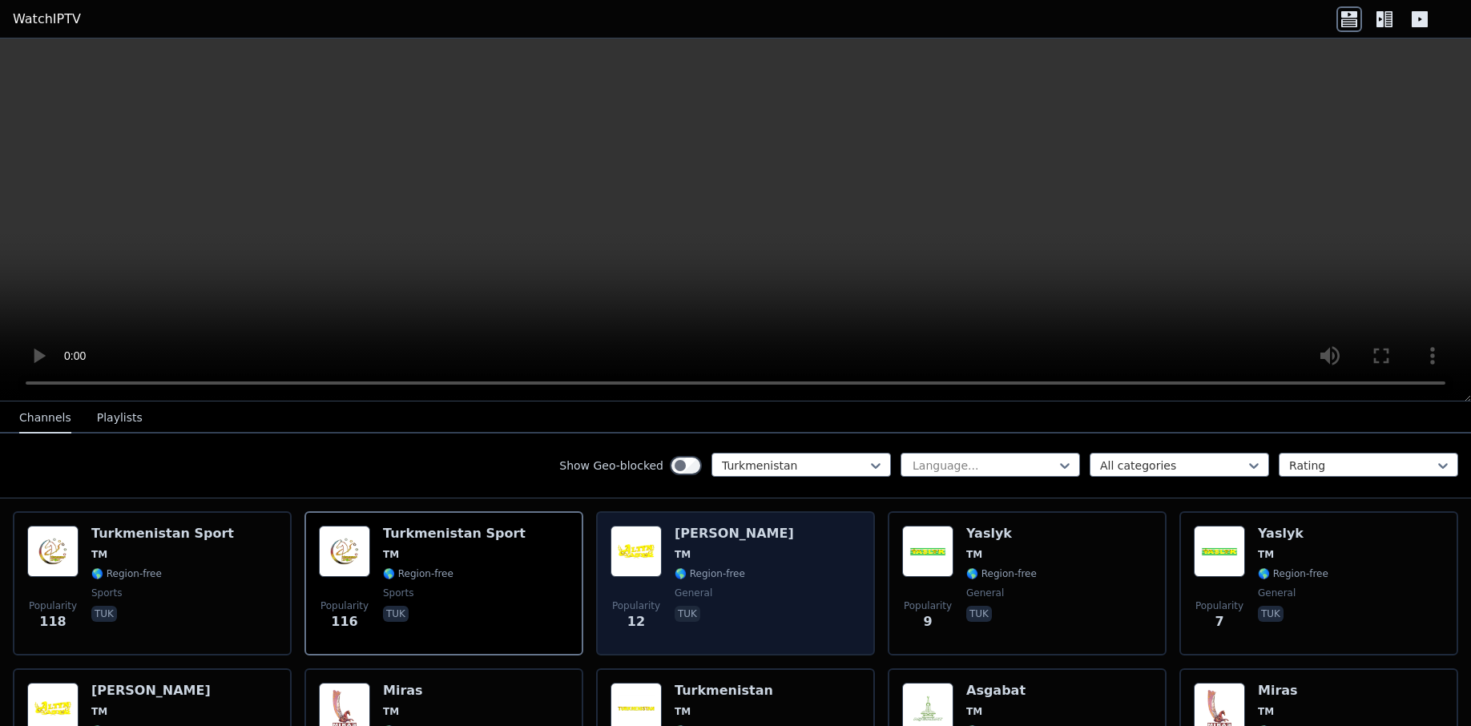
click at [815, 563] on div "Popularity 12 Altyn Asyr TM 🌎 Region-free general tuk" at bounding box center [736, 583] width 250 height 115
